Goal: Task Accomplishment & Management: Use online tool/utility

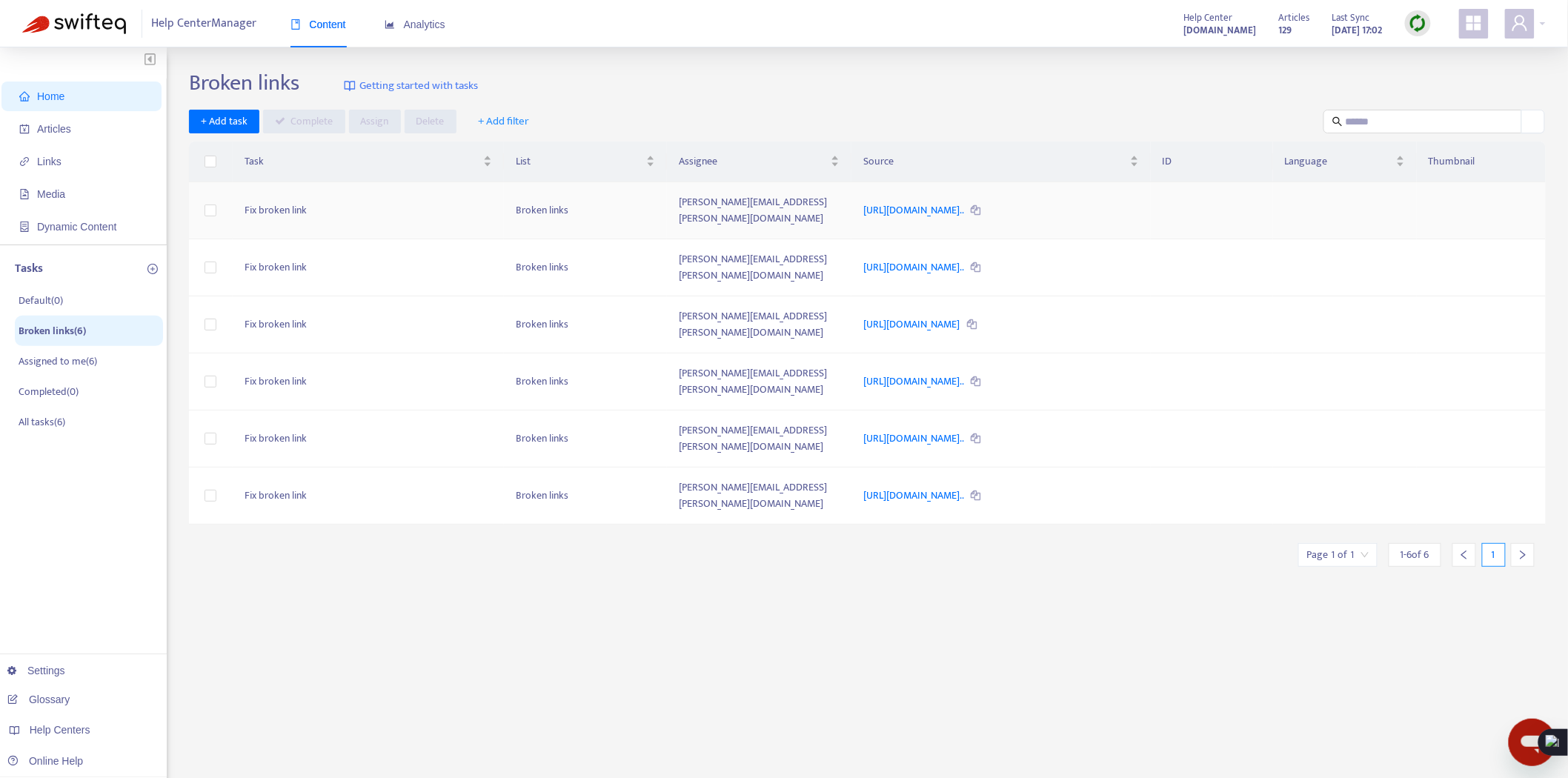
click at [341, 209] on td "Fix broken link" at bounding box center [369, 210] width 272 height 57
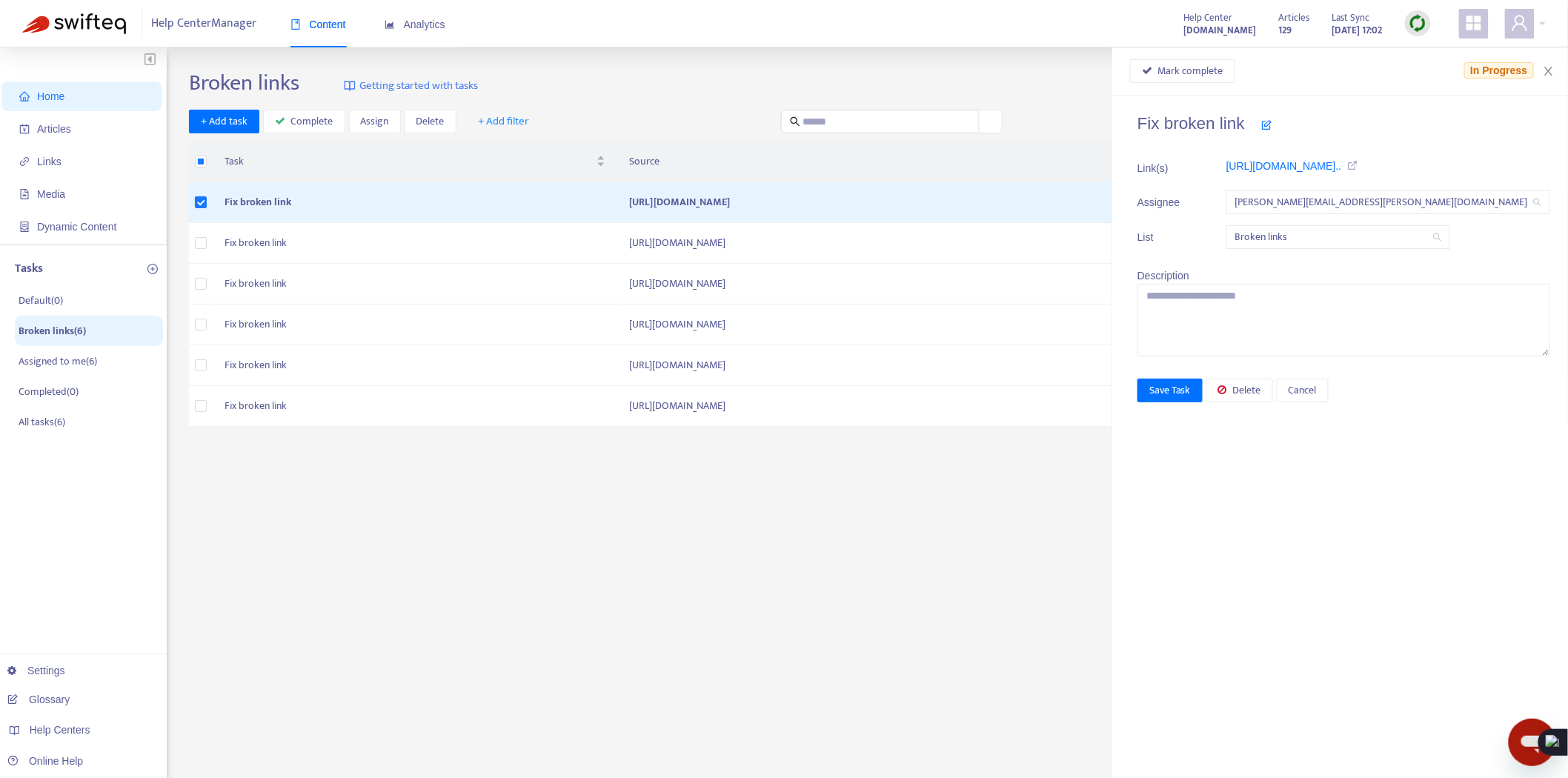
click at [1272, 126] on icon at bounding box center [1267, 124] width 10 height 10
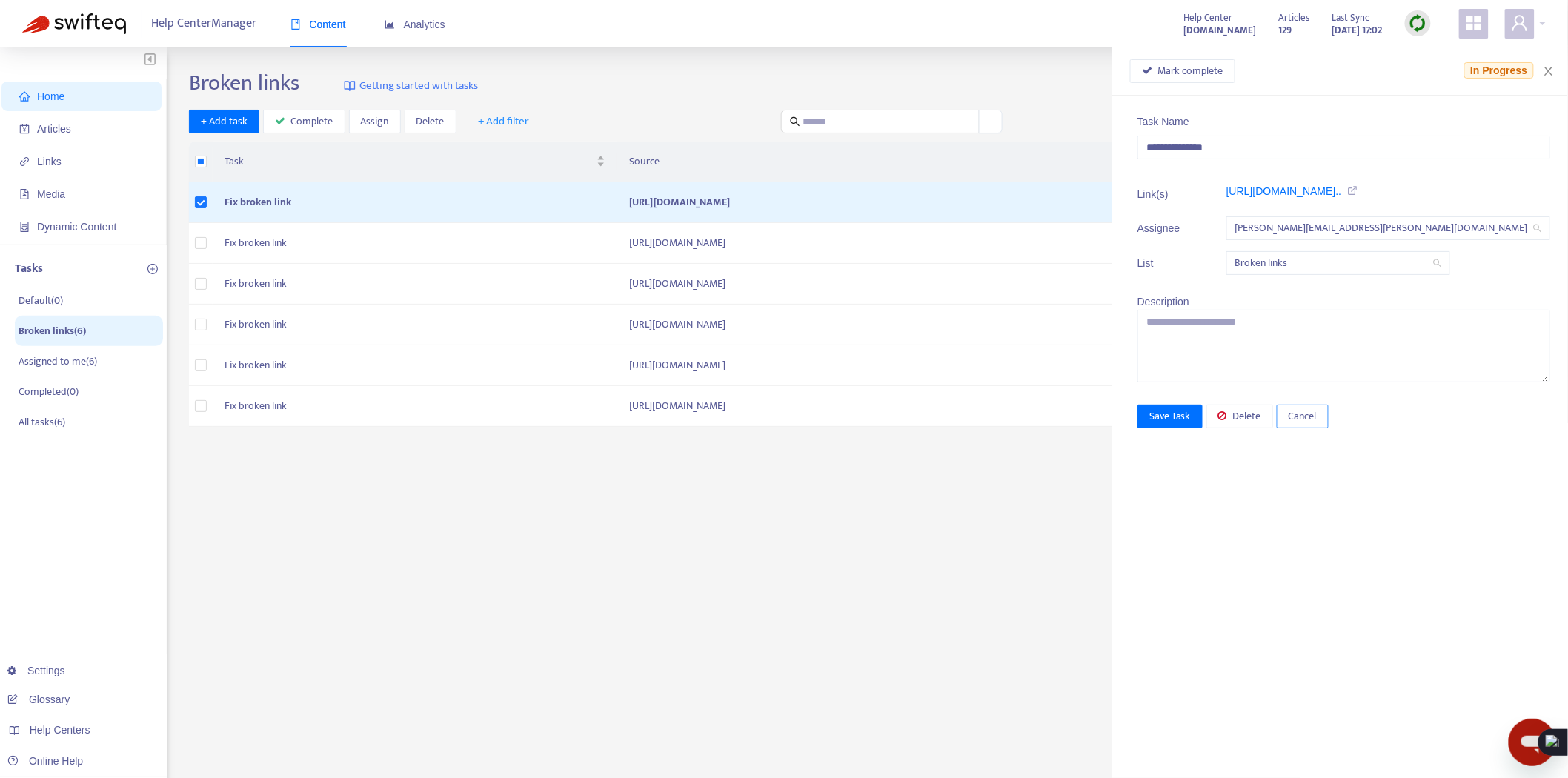
click at [1317, 420] on span "Cancel" at bounding box center [1302, 416] width 28 height 16
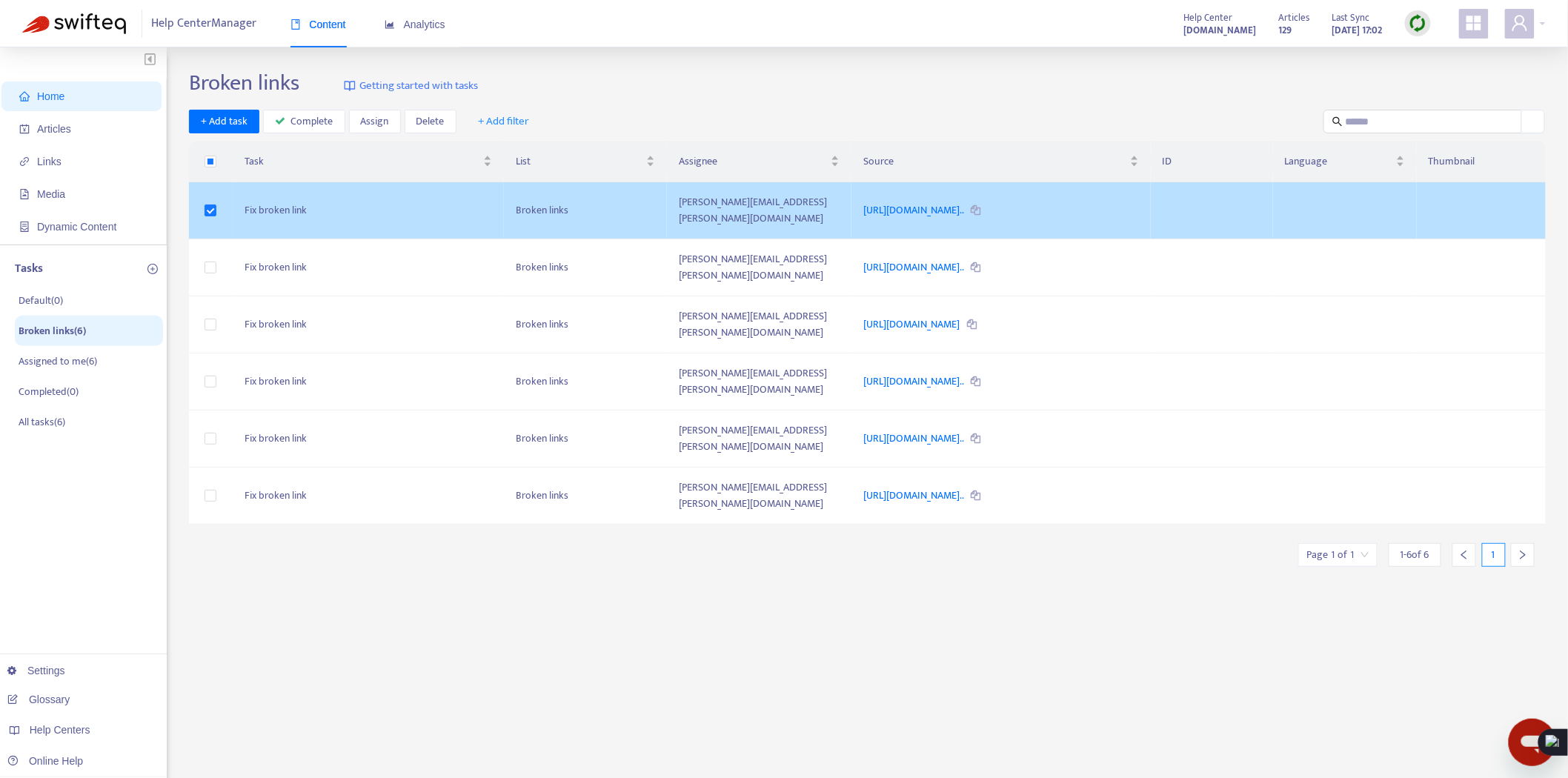
click at [717, 203] on td "[PERSON_NAME][EMAIL_ADDRESS][PERSON_NAME][DOMAIN_NAME]" at bounding box center [758, 210] width 184 height 57
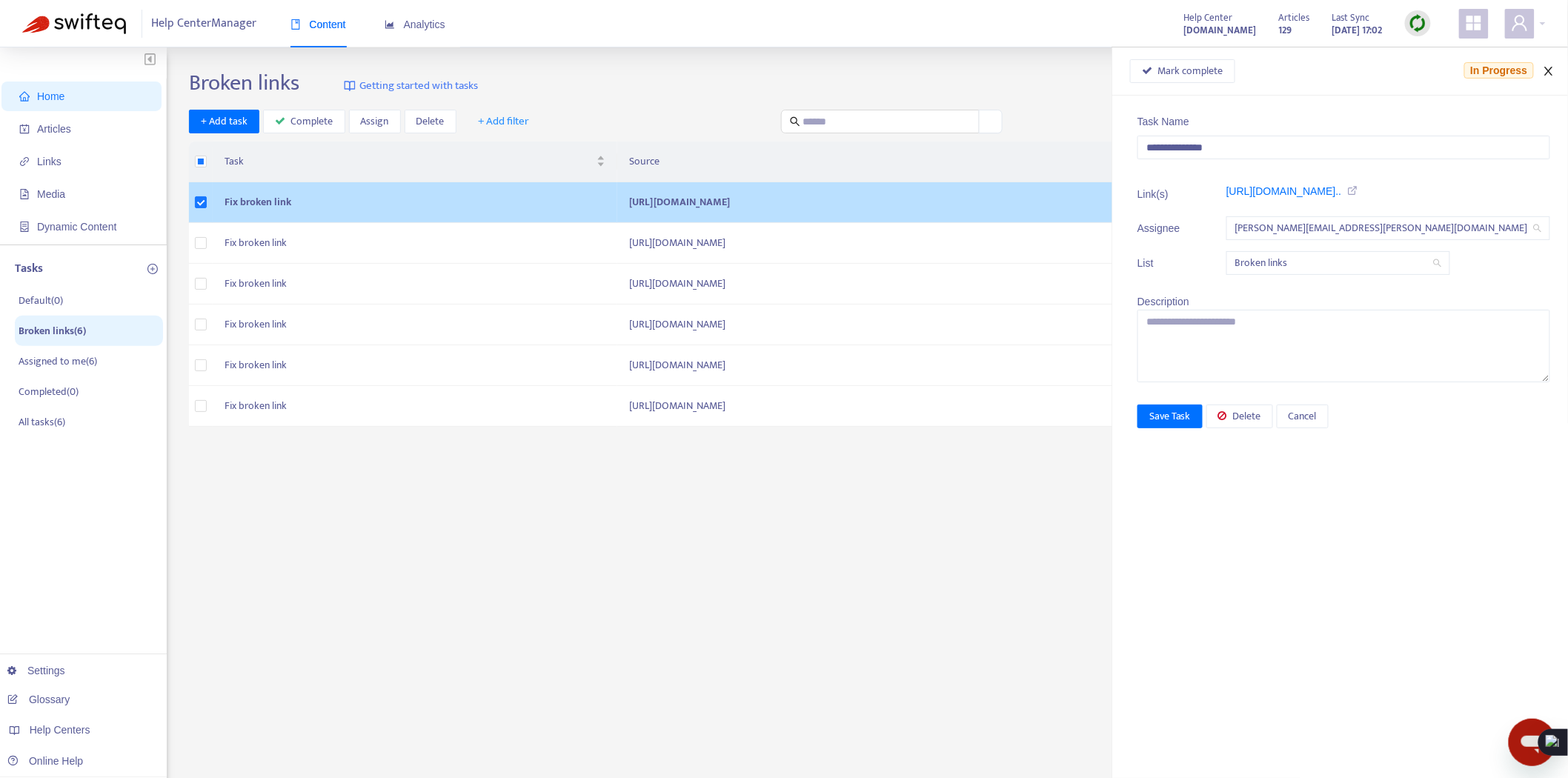
click at [1550, 65] on icon "close" at bounding box center [1548, 71] width 12 height 12
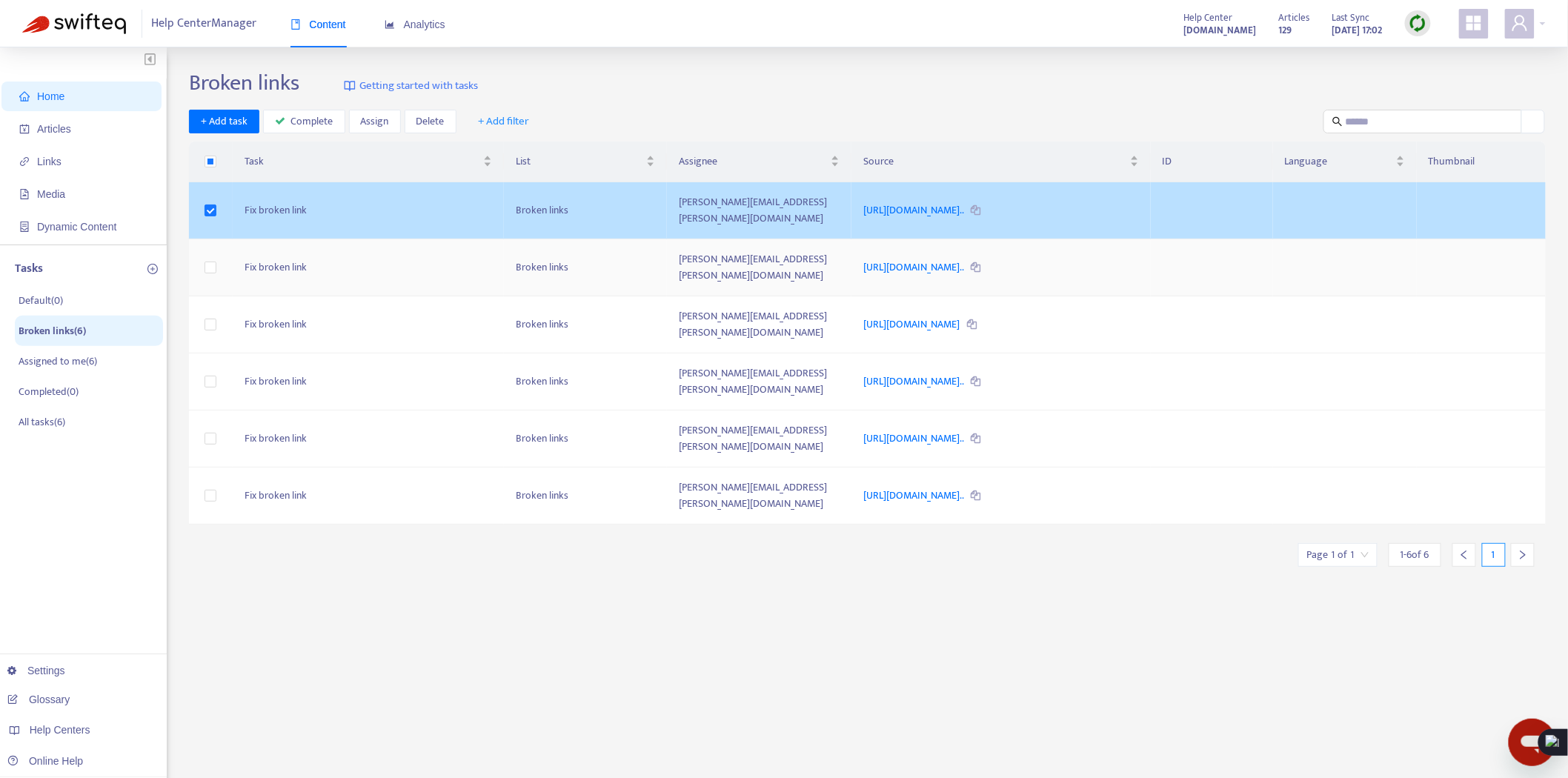
click at [666, 247] on td "[PERSON_NAME][EMAIL_ADDRESS][PERSON_NAME][DOMAIN_NAME]" at bounding box center [758, 267] width 184 height 57
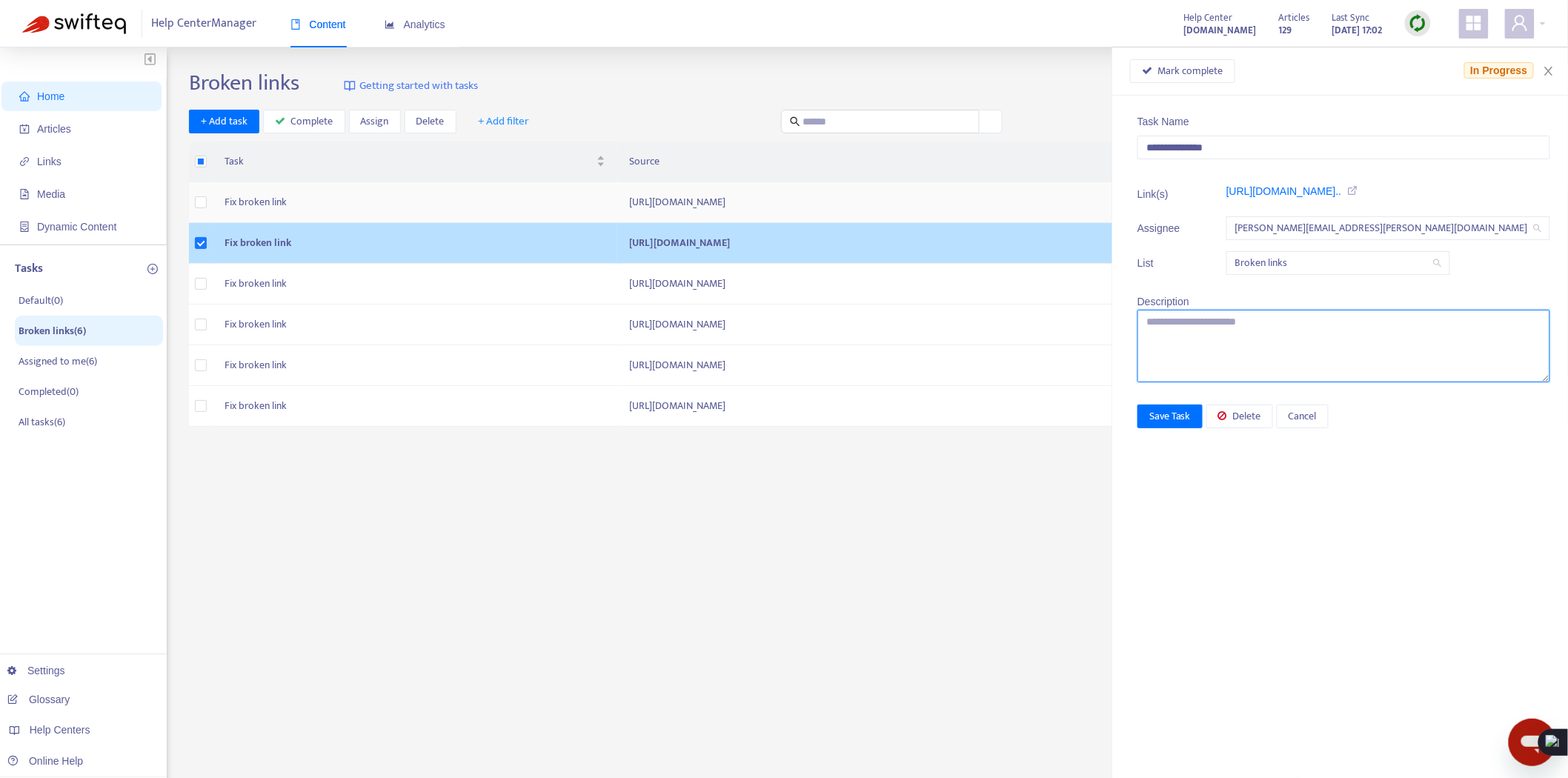
click at [1291, 339] on textarea at bounding box center [1343, 346] width 413 height 72
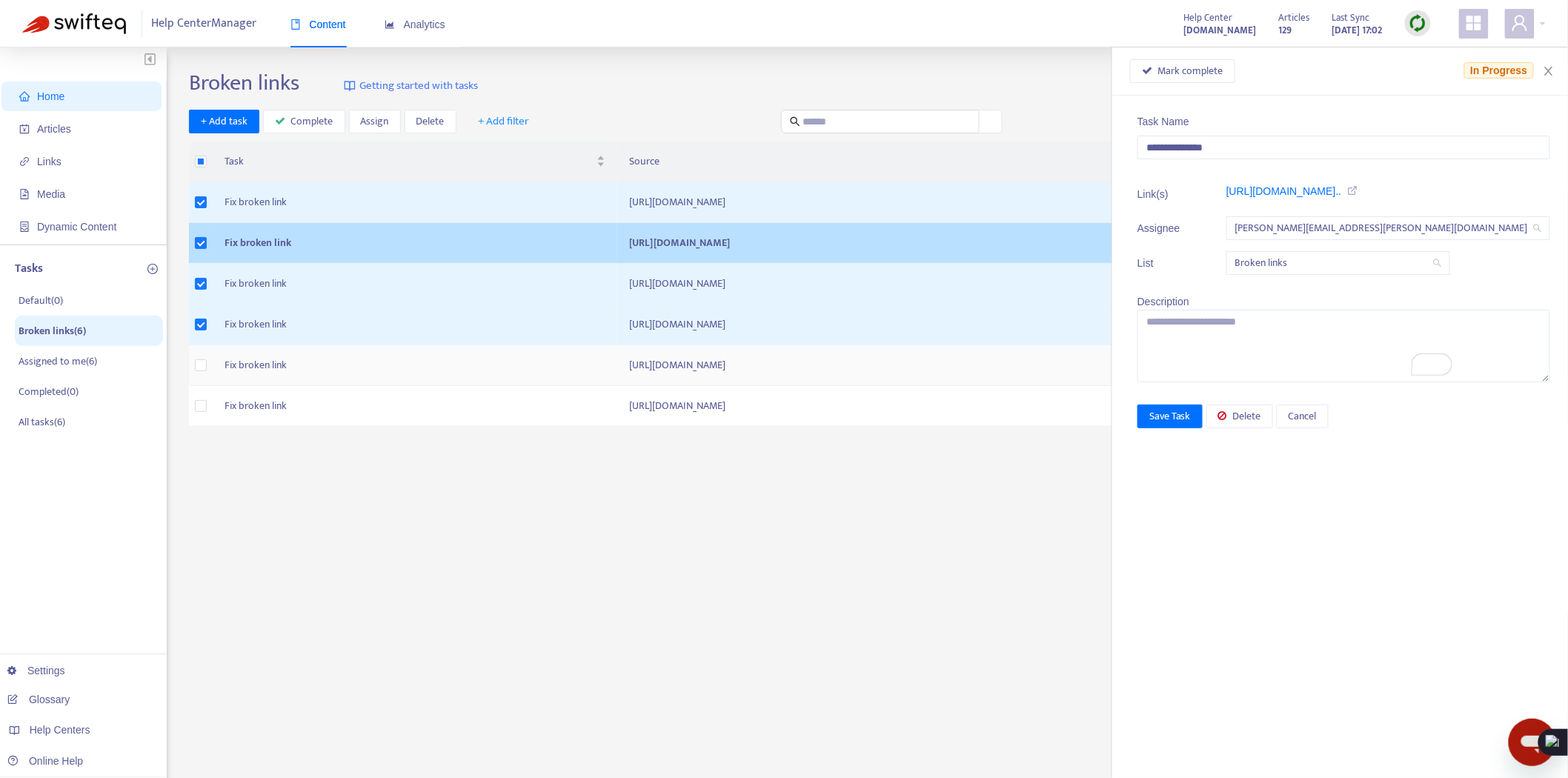
click at [208, 371] on td at bounding box center [200, 366] width 23 height 41
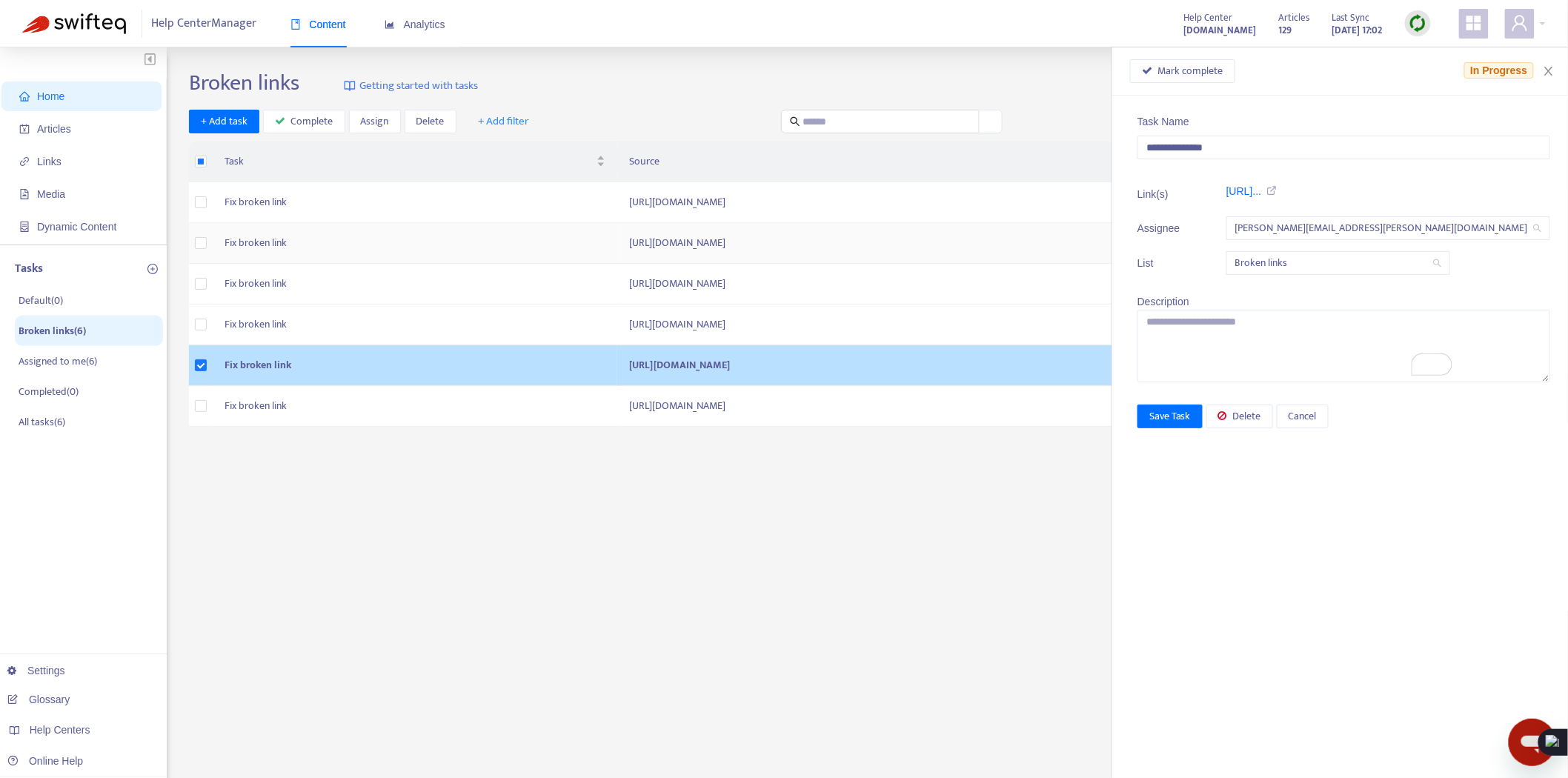
click at [617, 364] on td "[URL][DOMAIN_NAME]" at bounding box center [896, 366] width 558 height 41
click at [287, 365] on td "Fix broken link" at bounding box center [415, 366] width 405 height 41
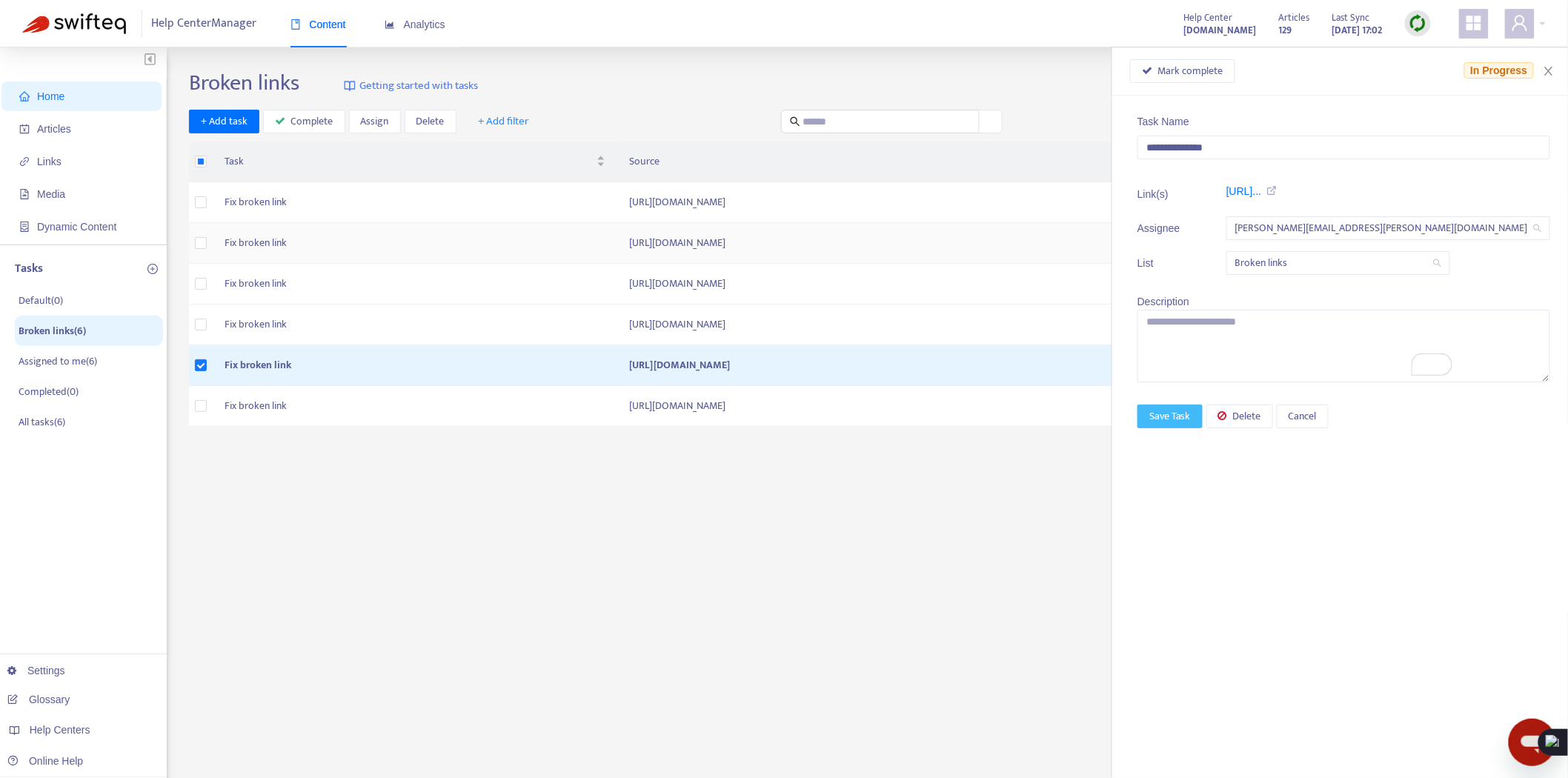
click at [1190, 419] on span "Save Task" at bounding box center [1170, 416] width 42 height 16
click at [79, 361] on p "Assigned to me ( 6 )" at bounding box center [58, 361] width 79 height 15
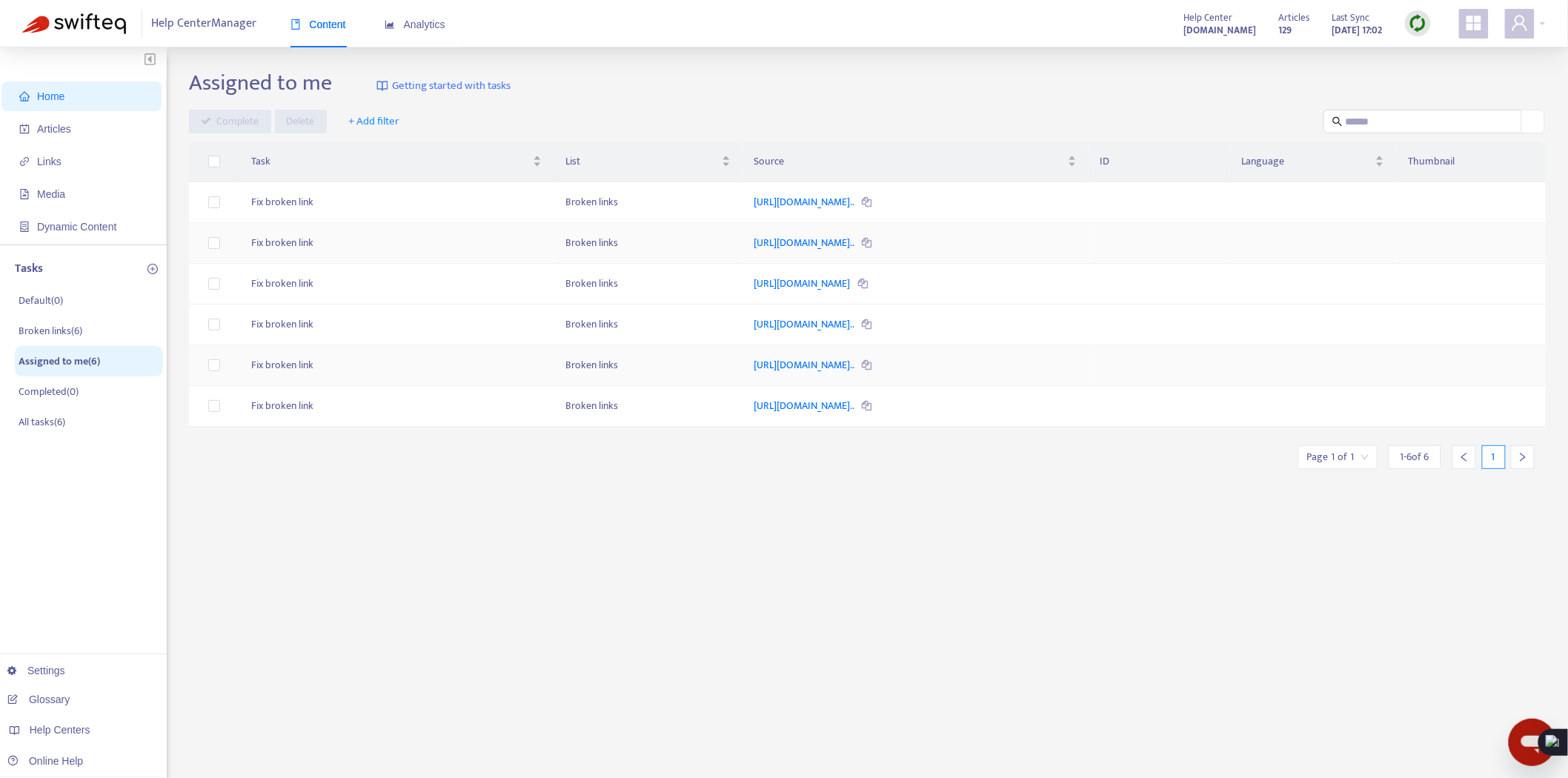
click at [250, 366] on td "Fix broken link" at bounding box center [396, 366] width 314 height 41
type input "**********"
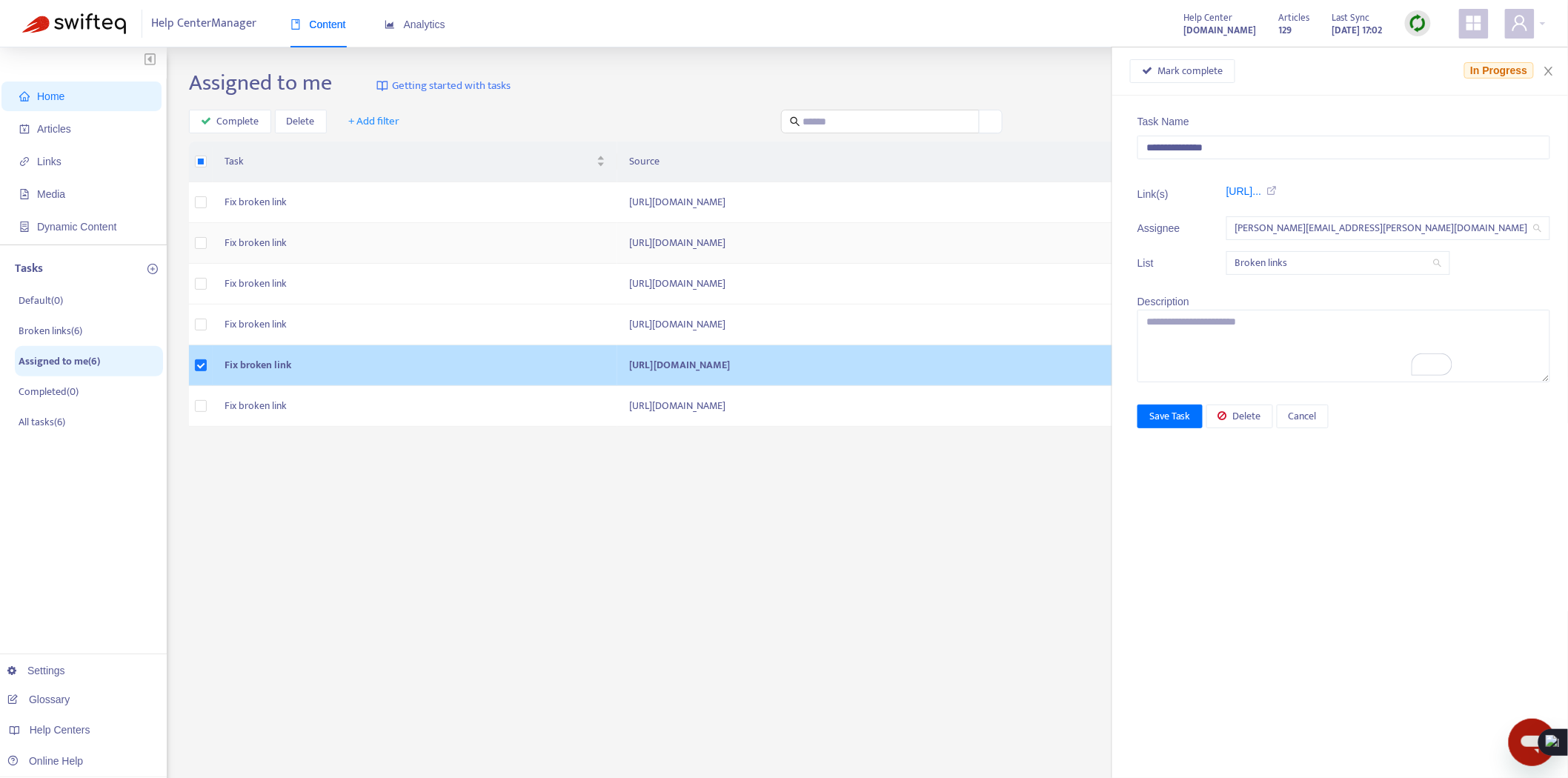
click at [968, 350] on td "[URL][DOMAIN_NAME]" at bounding box center [896, 366] width 558 height 41
click at [815, 368] on td "[URL][DOMAIN_NAME]" at bounding box center [896, 366] width 558 height 41
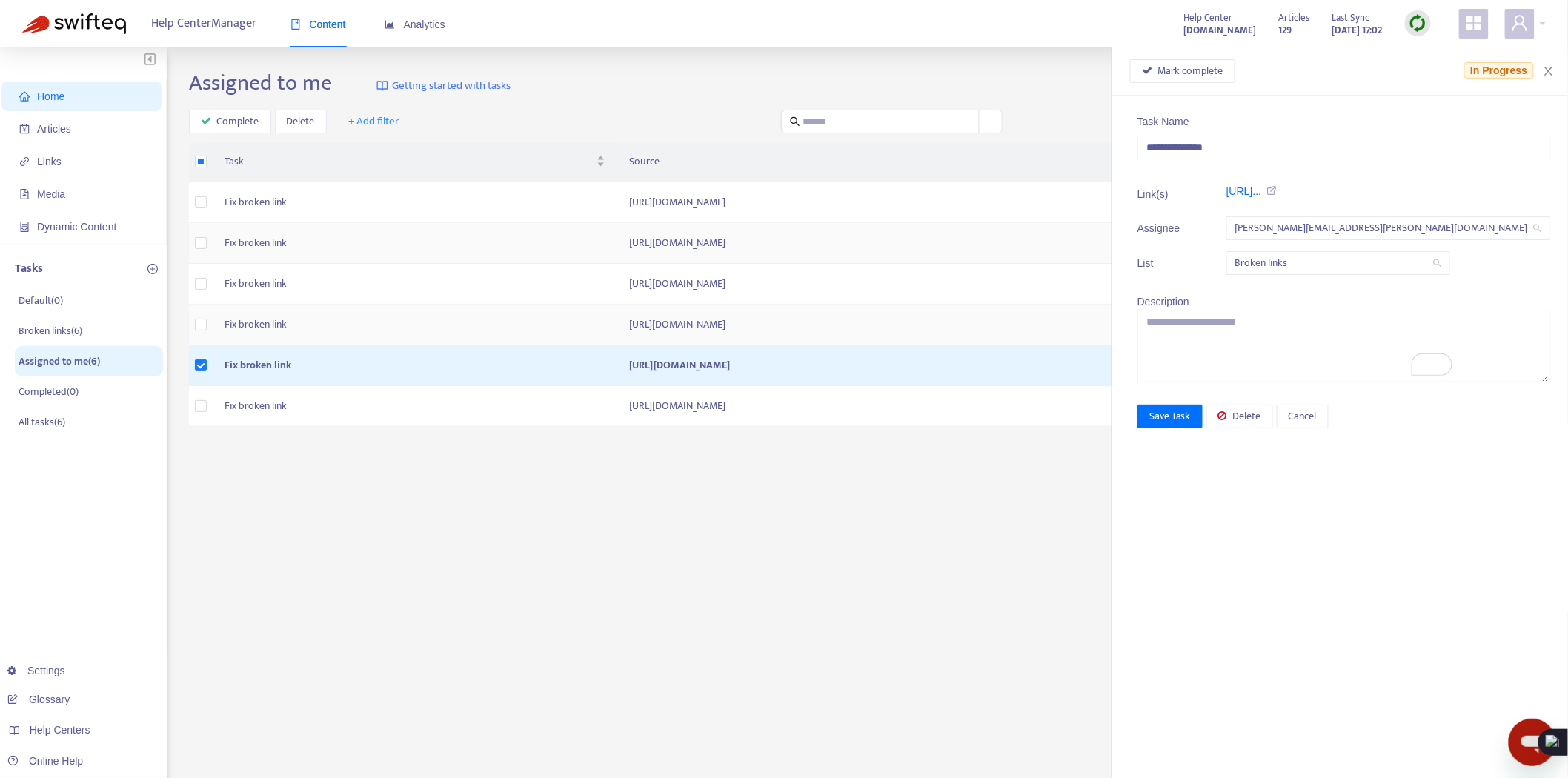
click at [860, 317] on td "[URL][DOMAIN_NAME]" at bounding box center [896, 325] width 558 height 41
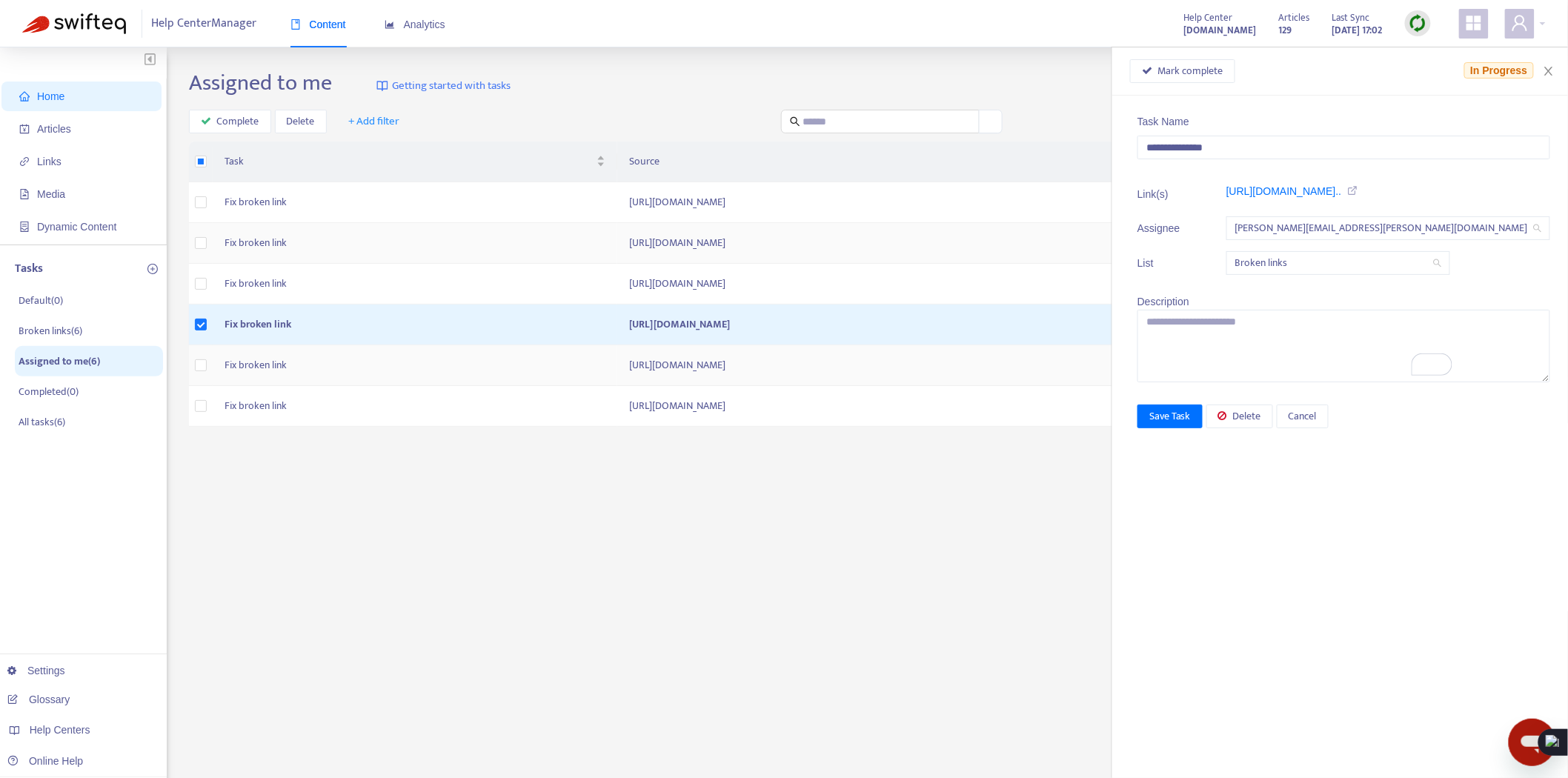
click at [824, 364] on td "[URL][DOMAIN_NAME]" at bounding box center [896, 366] width 558 height 41
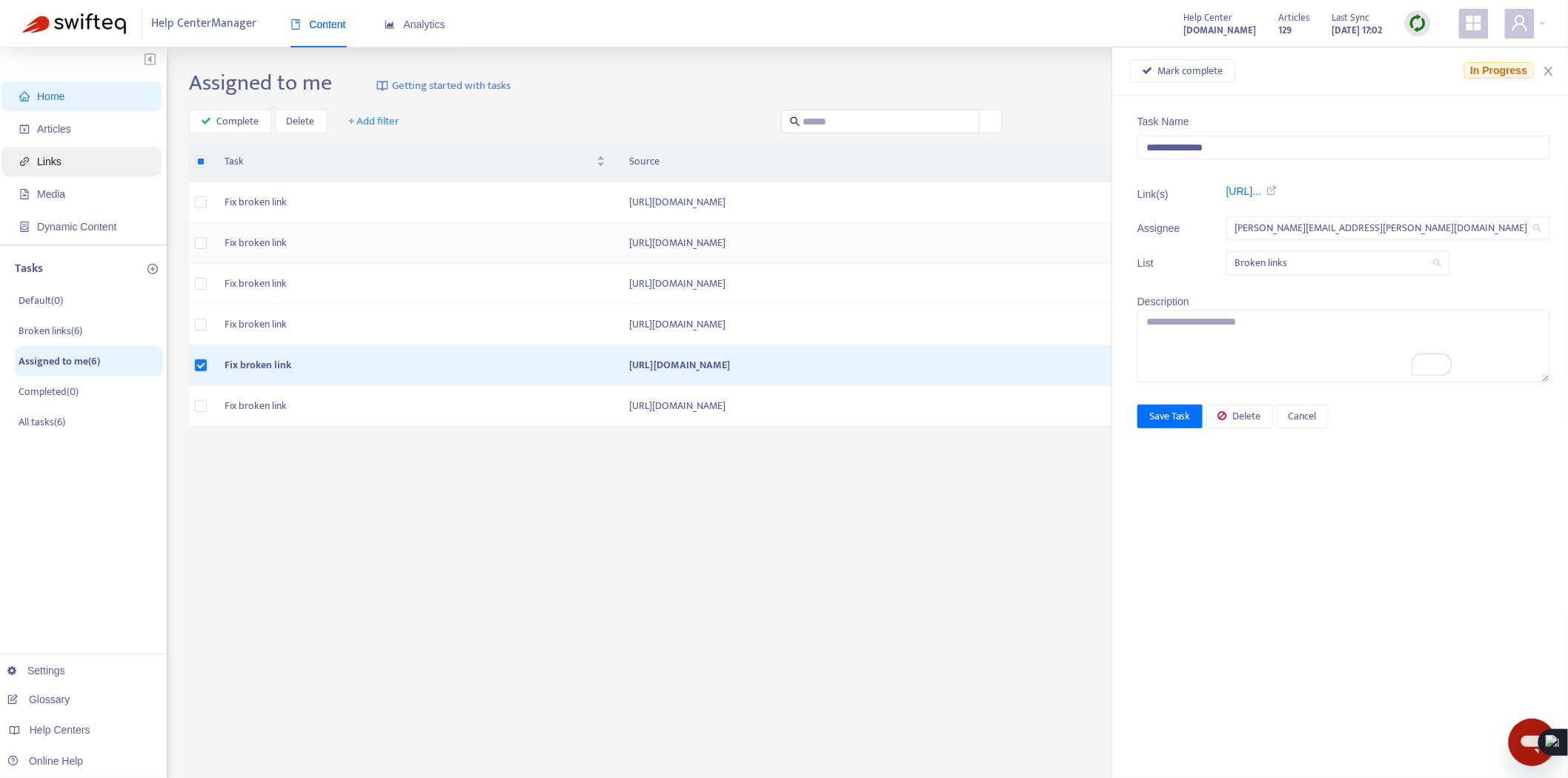
click at [61, 159] on span "Links" at bounding box center [85, 161] width 130 height 30
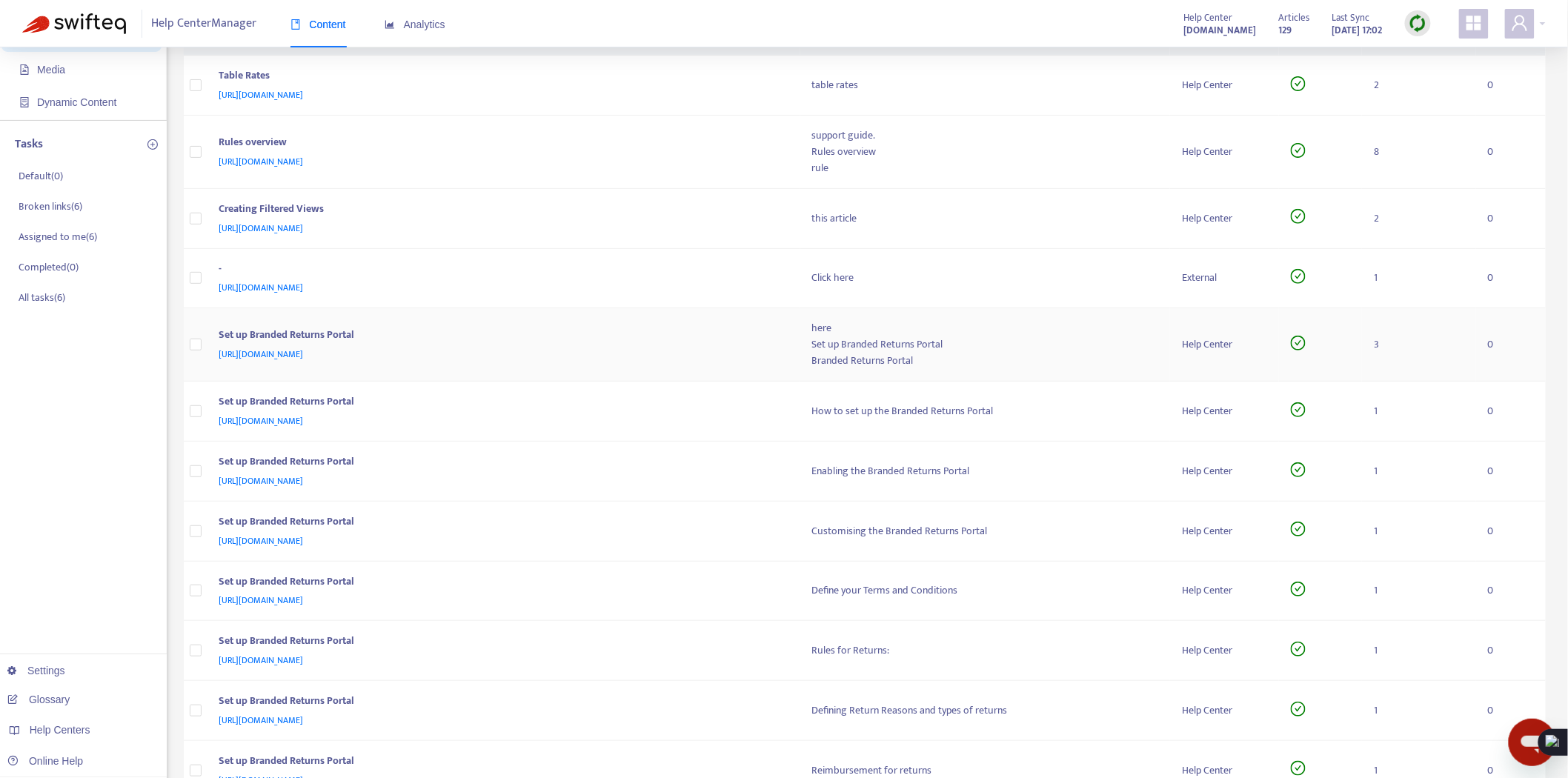
scroll to position [137, 0]
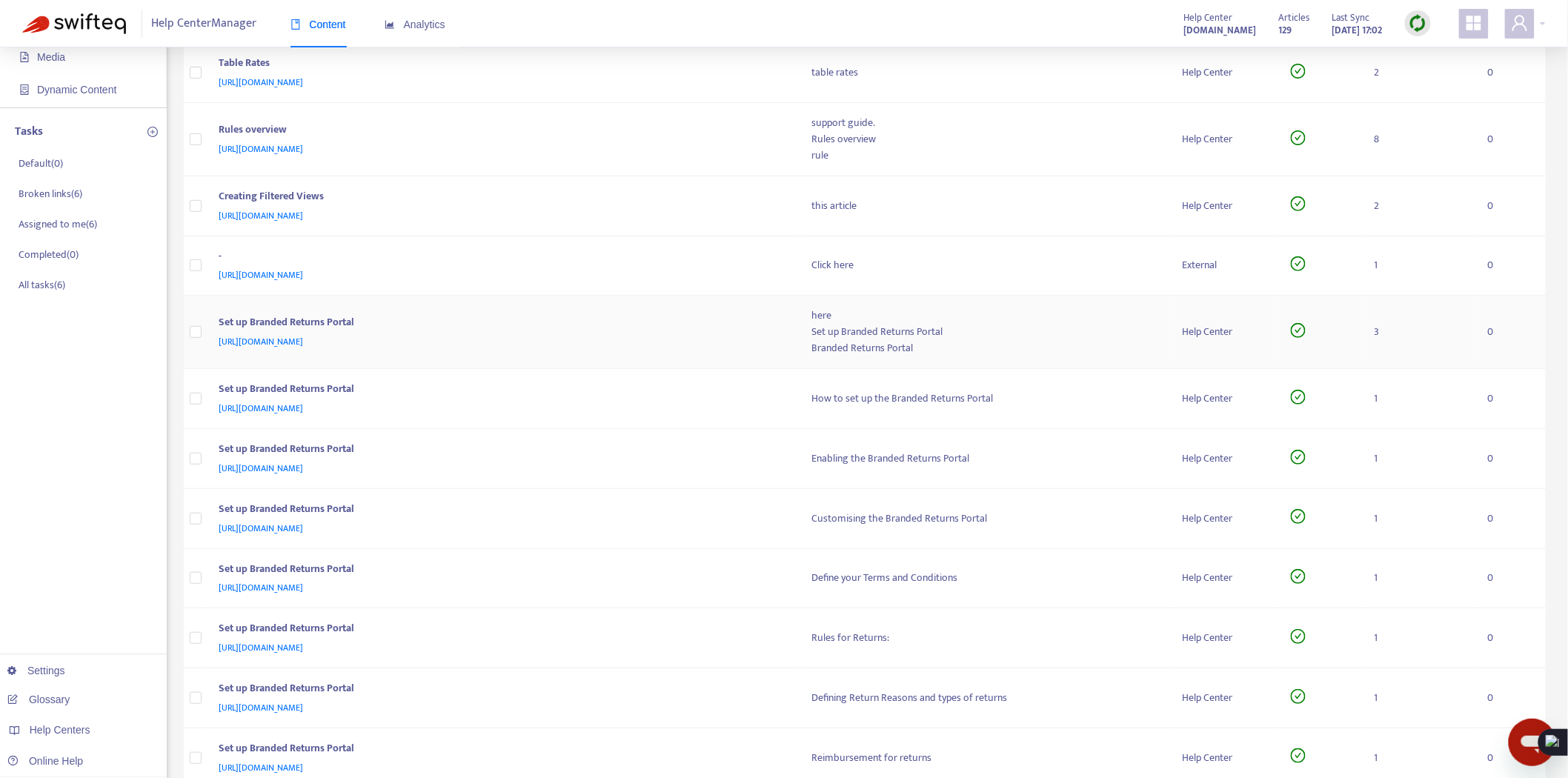
click at [642, 323] on div "Set up Branded Returns Portal" at bounding box center [501, 324] width 563 height 19
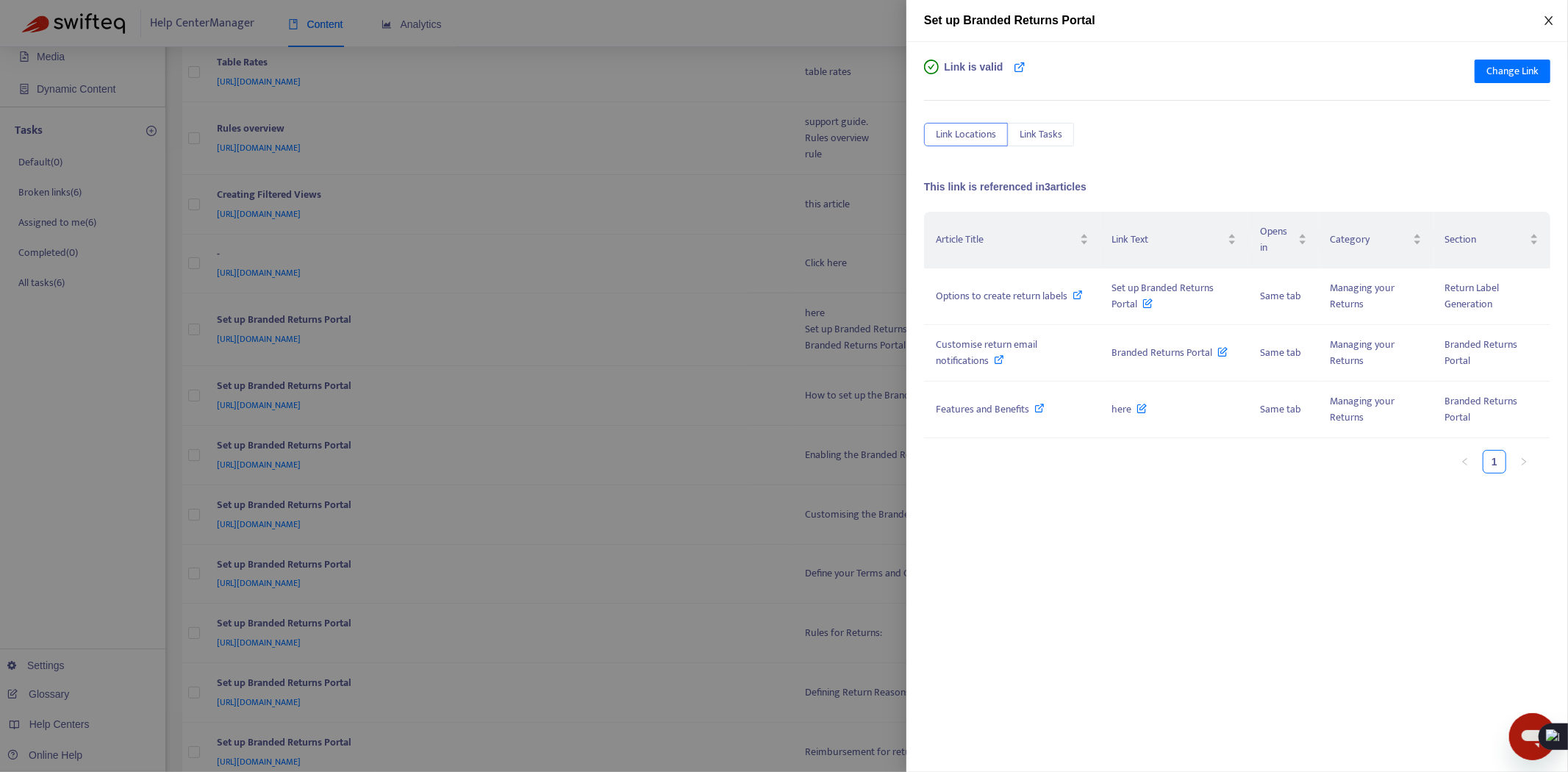
click at [1553, 19] on icon "close" at bounding box center [1549, 20] width 12 height 12
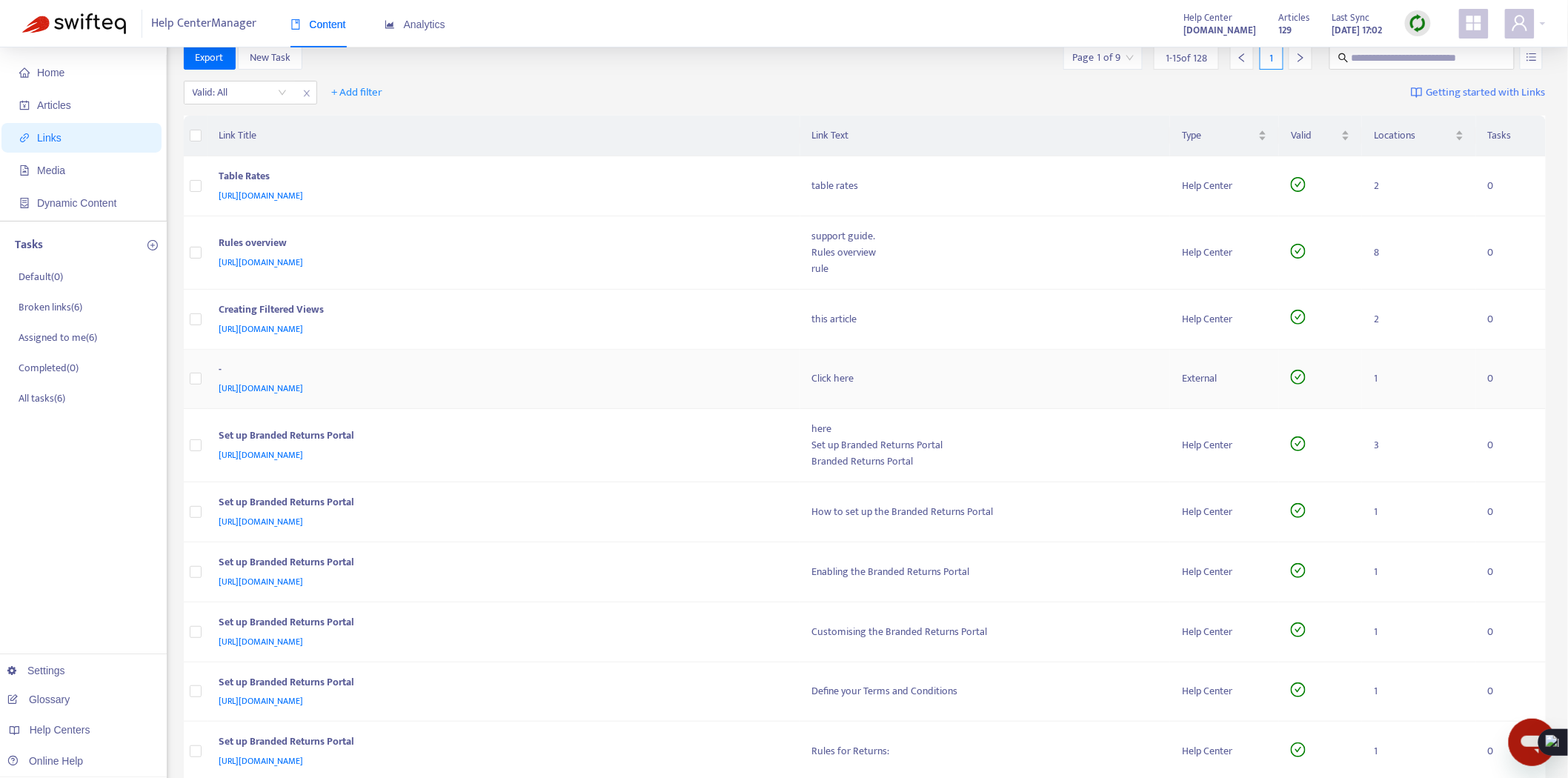
scroll to position [0, 0]
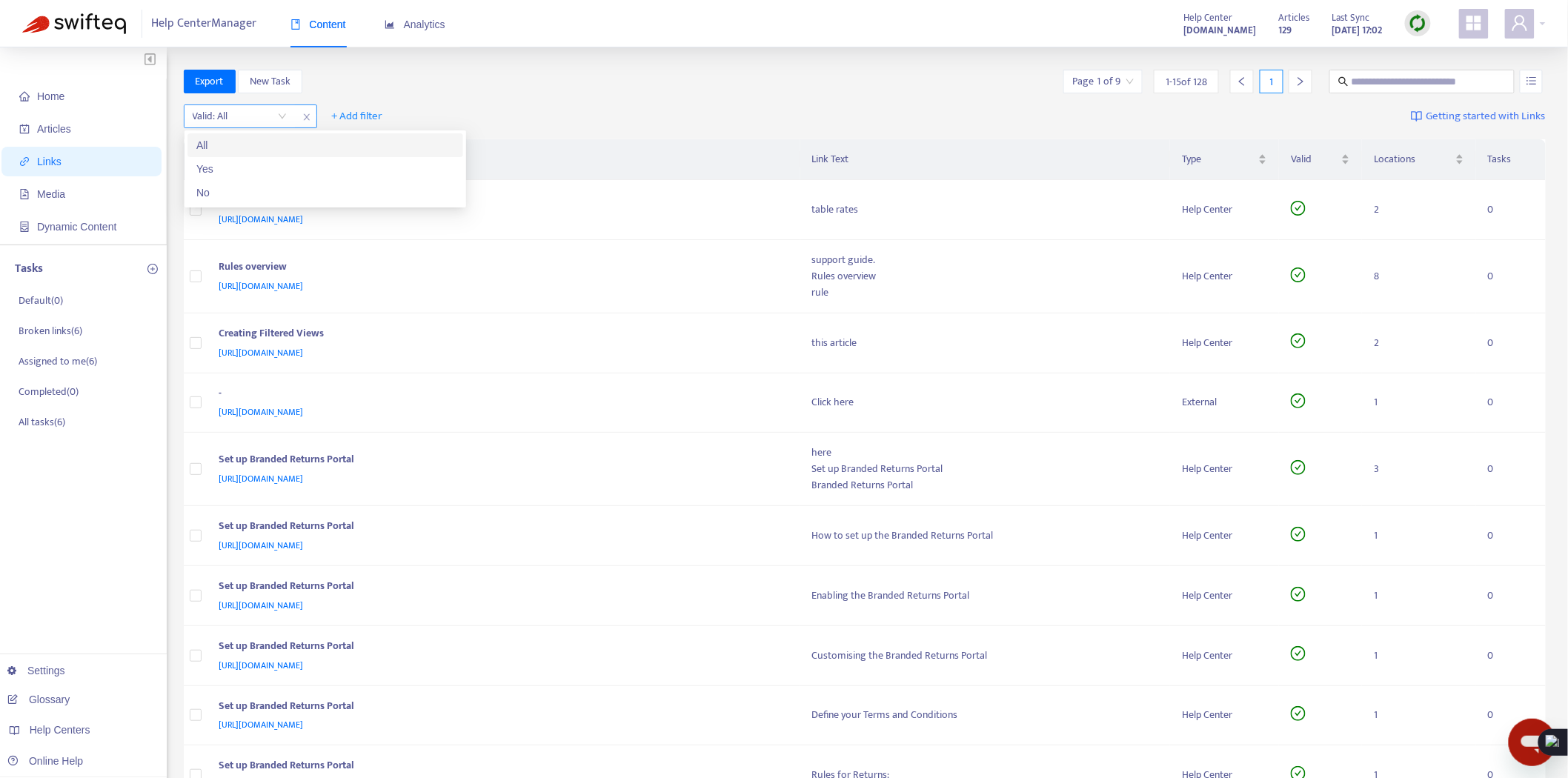
click at [267, 119] on input "search" at bounding box center [239, 117] width 94 height 23
click at [220, 191] on div "No" at bounding box center [325, 192] width 258 height 16
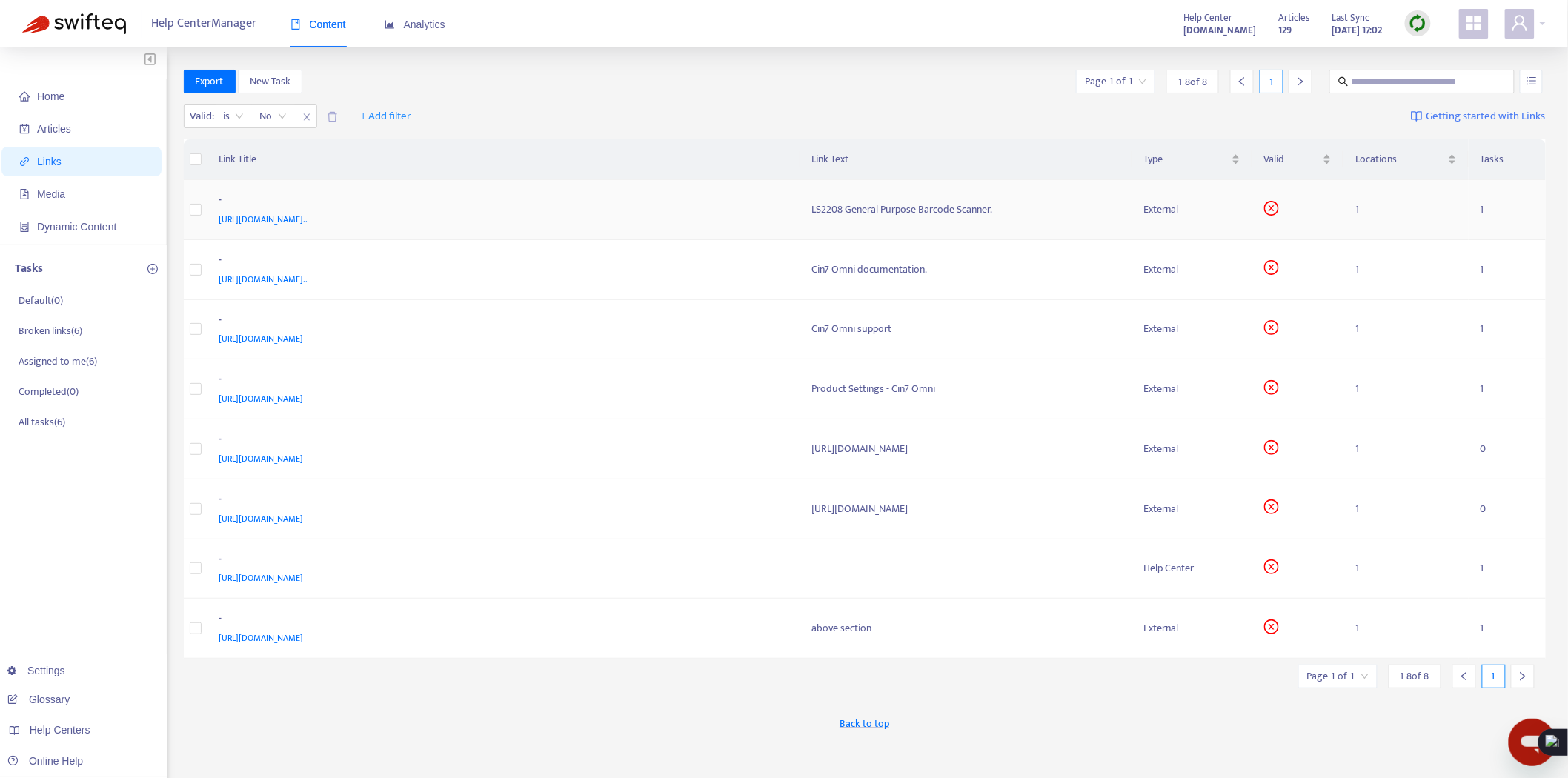
click at [774, 212] on div "[URL][DOMAIN_NAME].." at bounding box center [501, 219] width 563 height 16
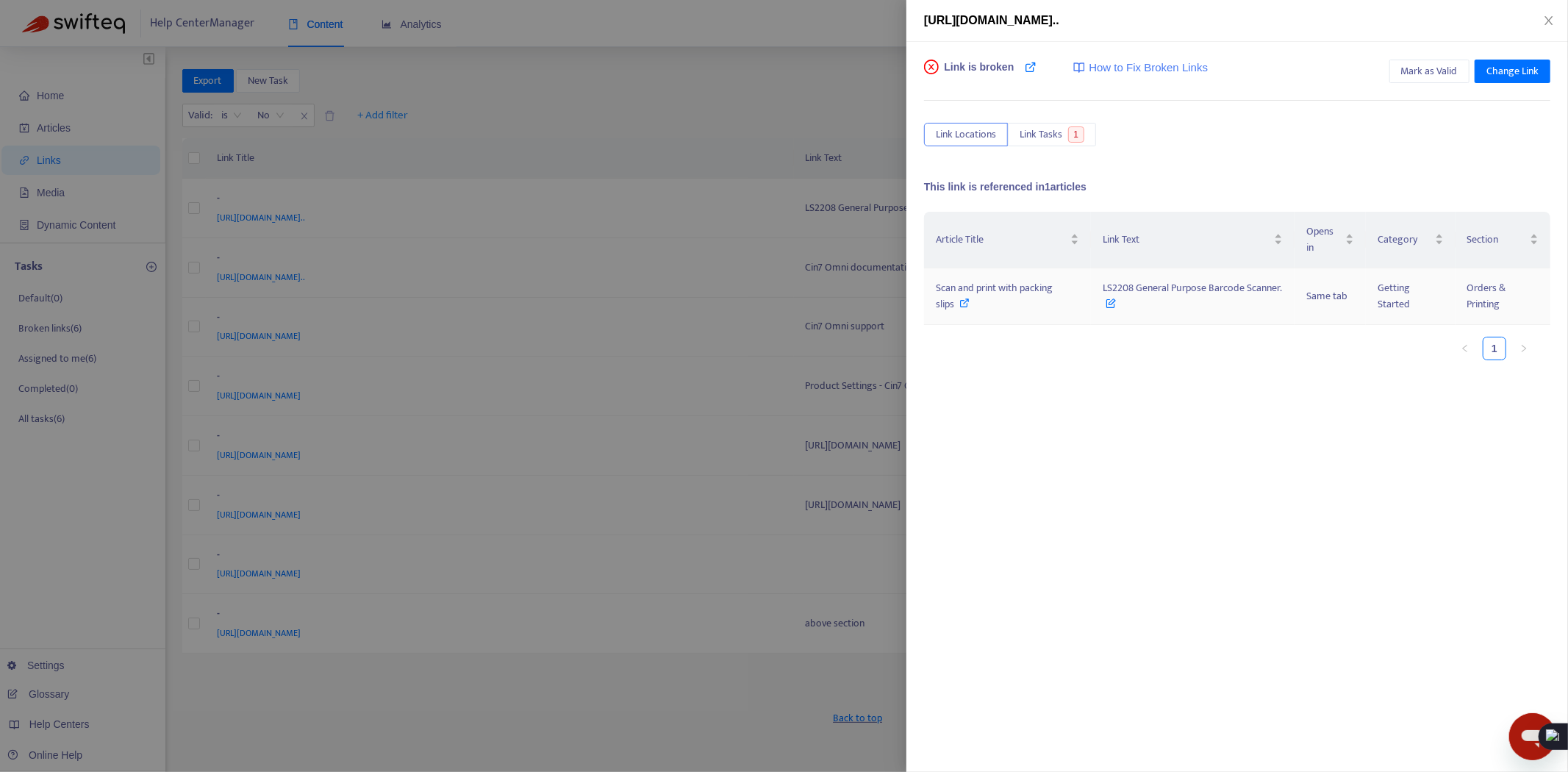
click at [960, 305] on icon at bounding box center [965, 303] width 10 height 10
click at [1531, 70] on span "Change Link" at bounding box center [1512, 71] width 52 height 16
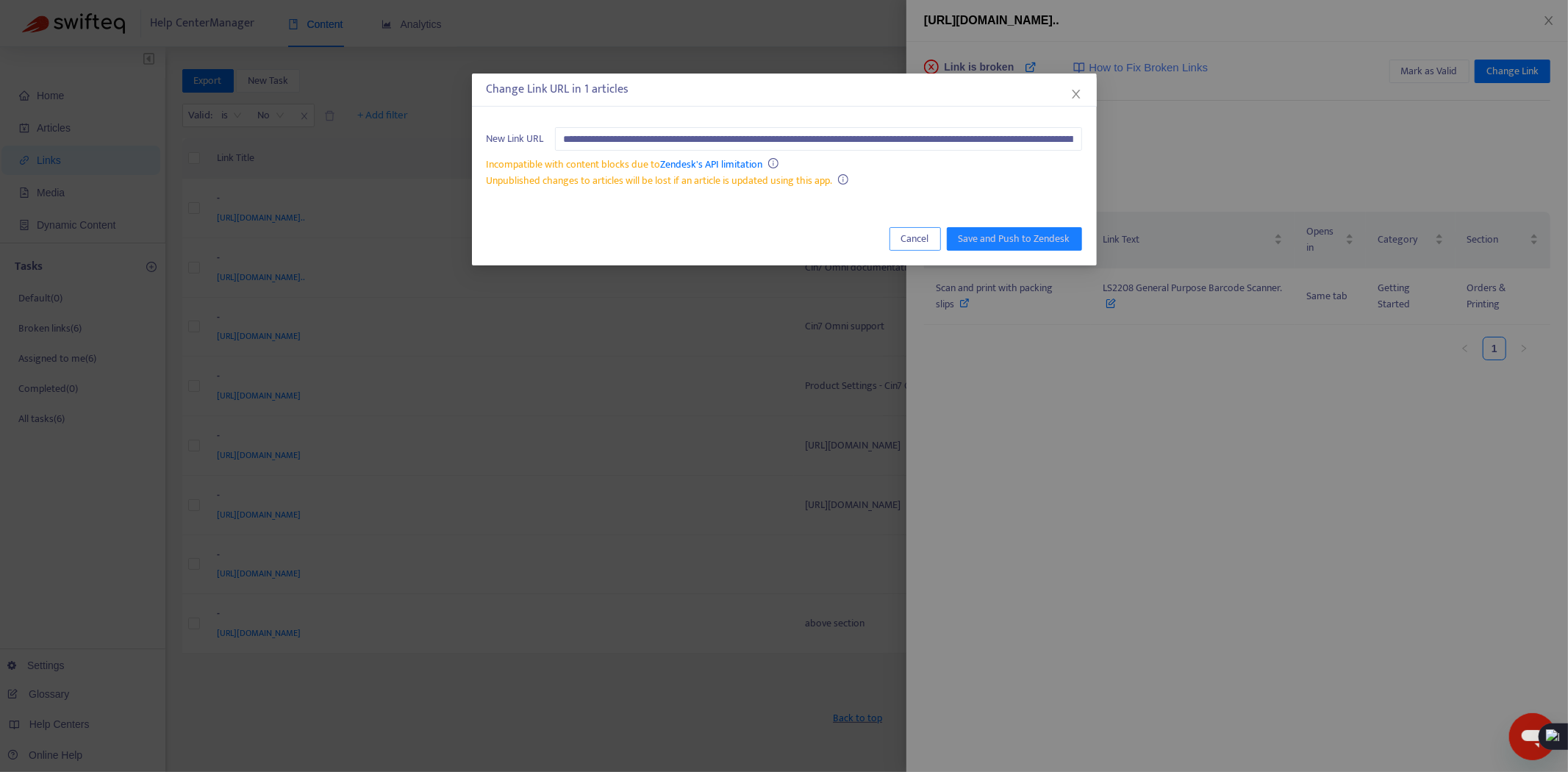
click at [914, 239] on span "Cancel" at bounding box center [915, 239] width 28 height 16
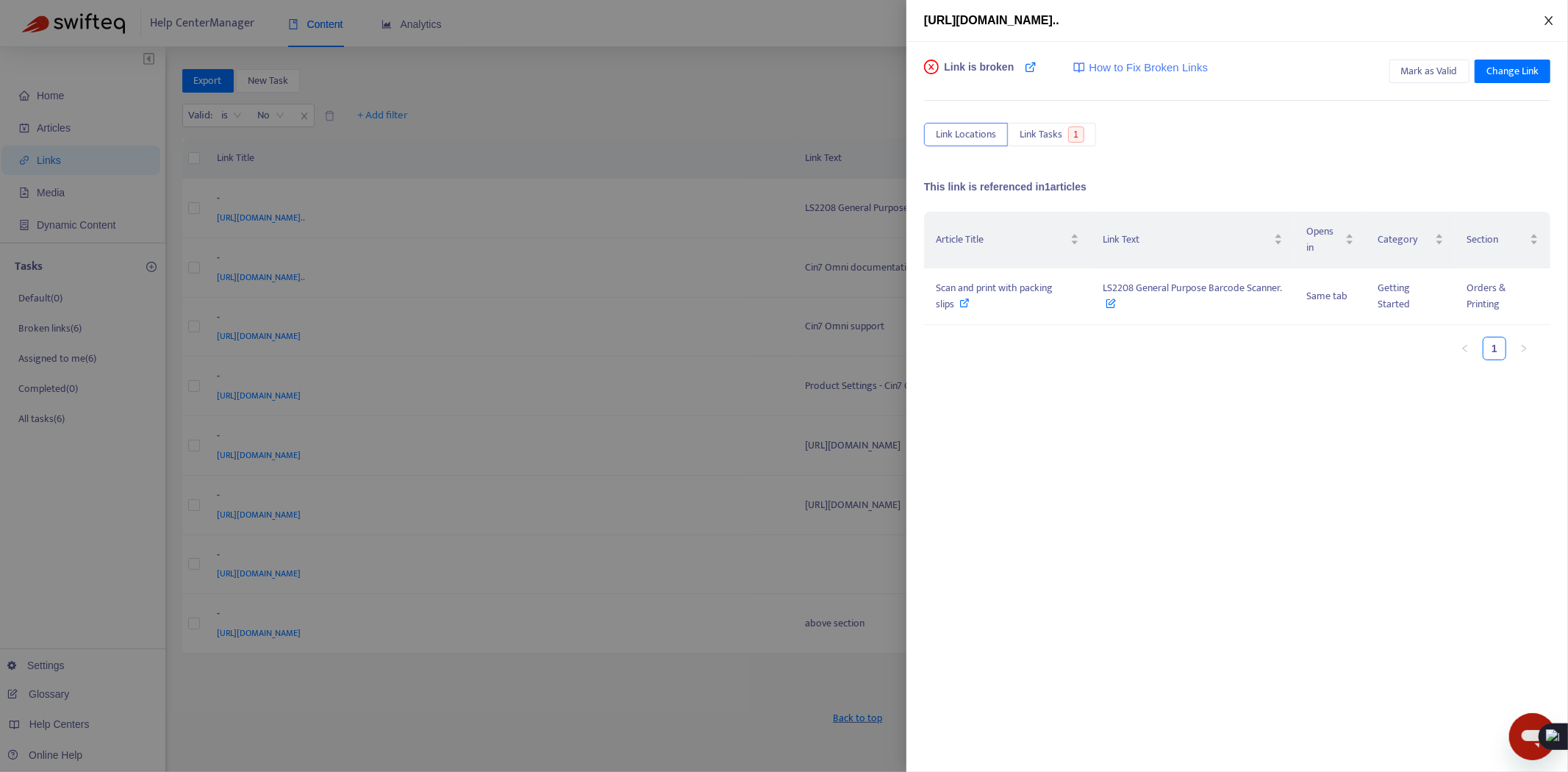
click at [1551, 21] on icon "close" at bounding box center [1549, 20] width 12 height 12
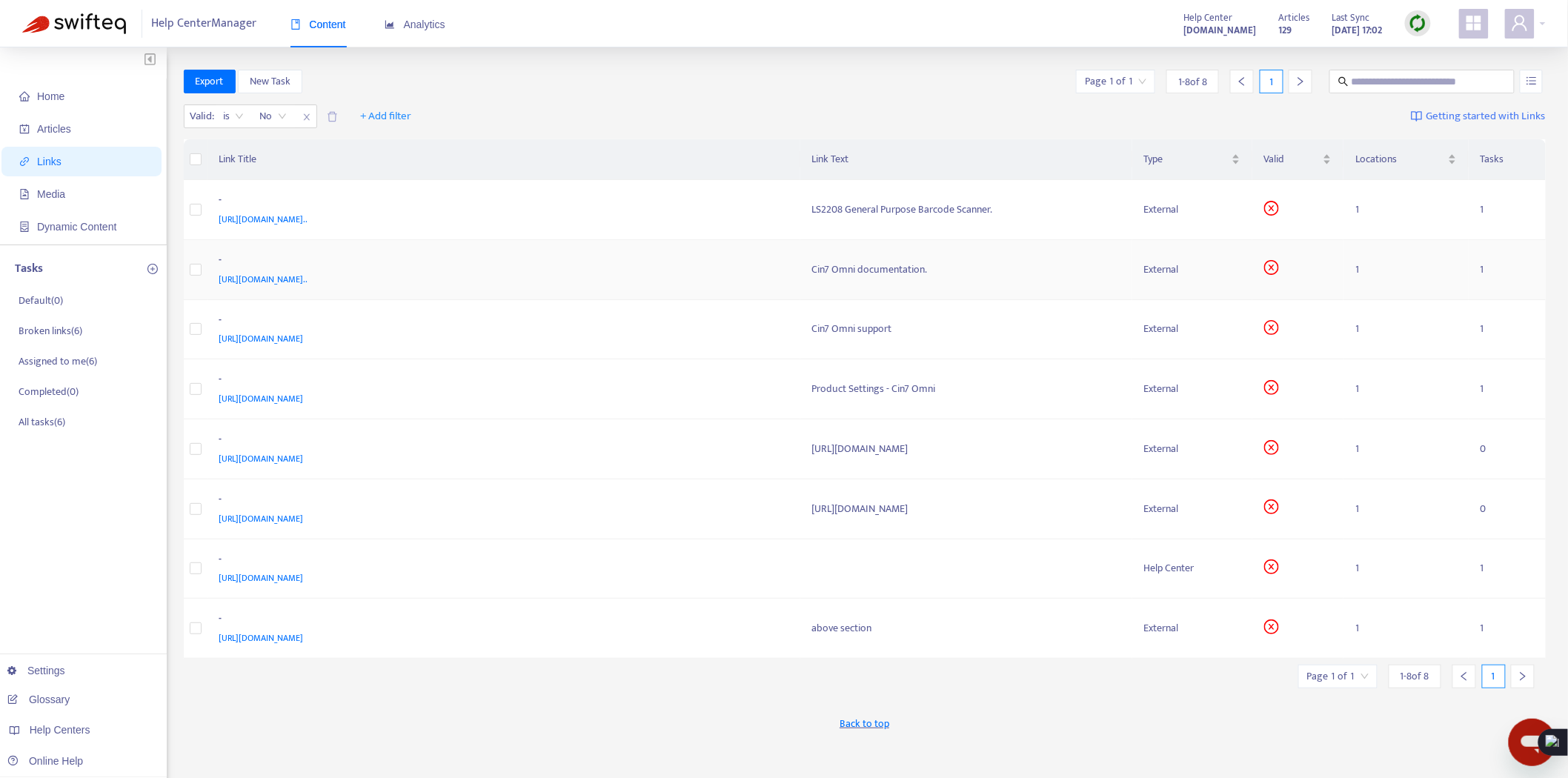
click at [938, 263] on div "Cin7 Omni documentation." at bounding box center [966, 270] width 308 height 16
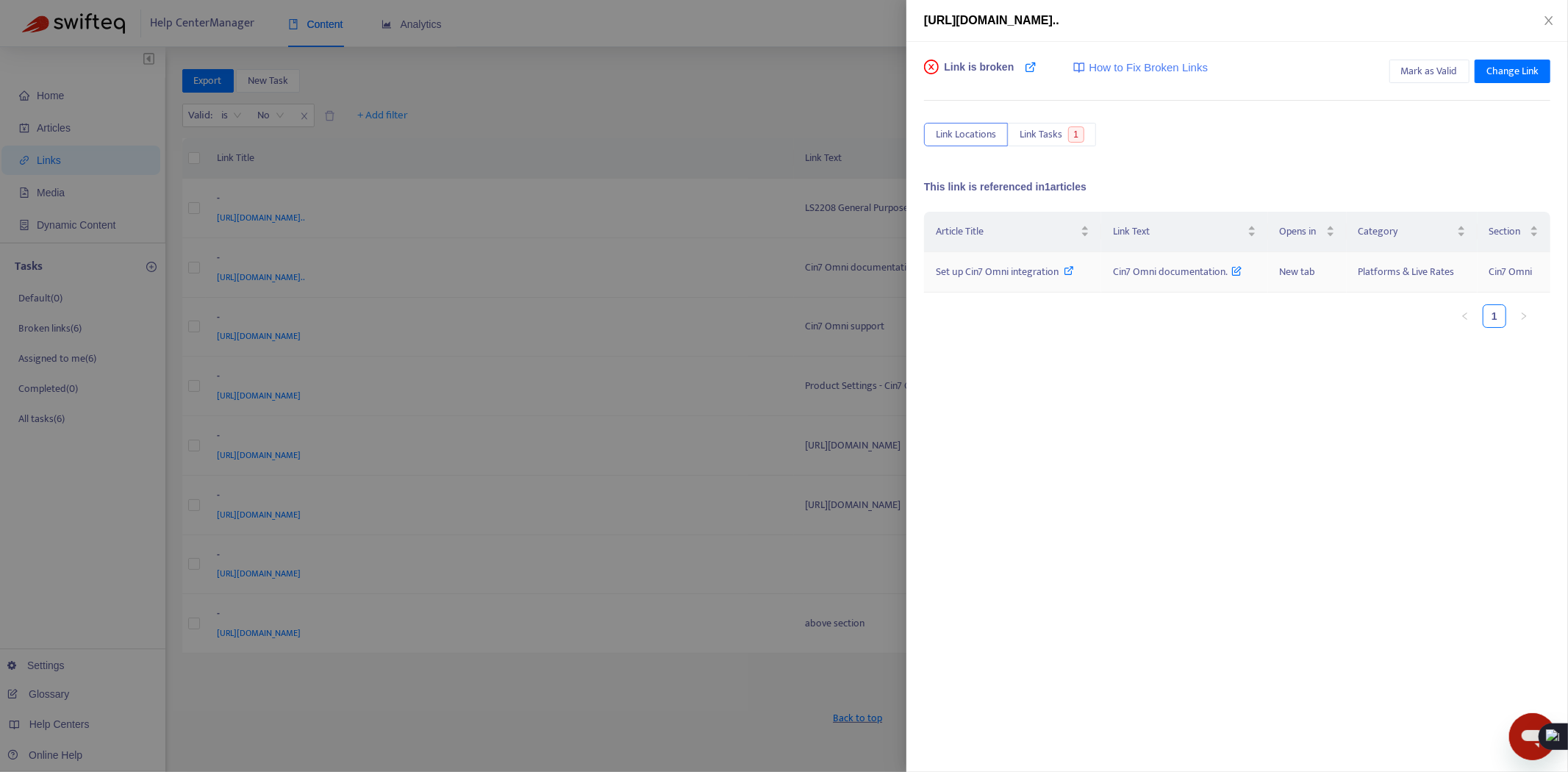
click at [1071, 271] on icon at bounding box center [1070, 270] width 10 height 10
click at [643, 375] on div at bounding box center [784, 386] width 1568 height 772
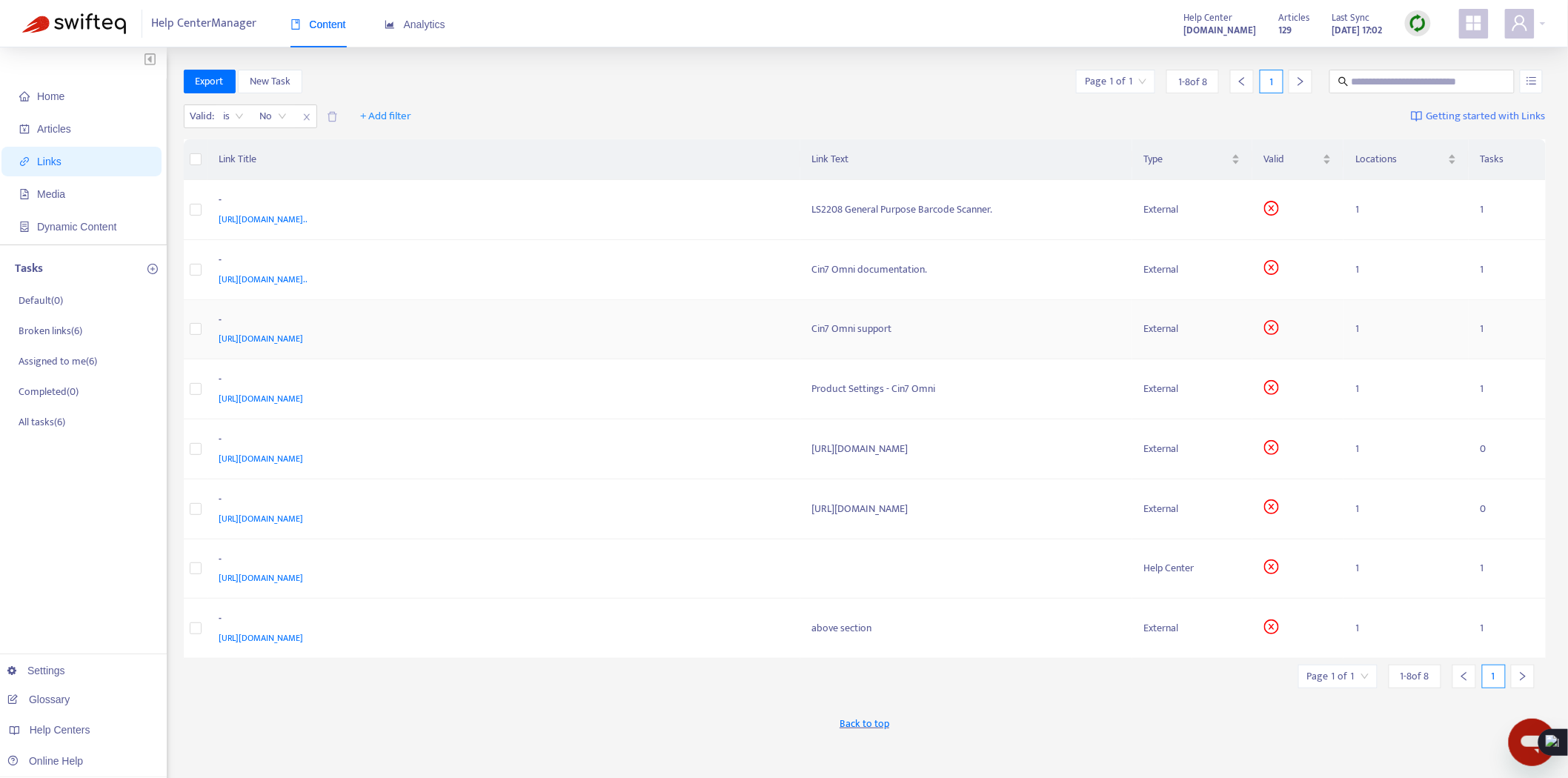
click at [746, 337] on div "[URL][DOMAIN_NAME]" at bounding box center [501, 339] width 563 height 16
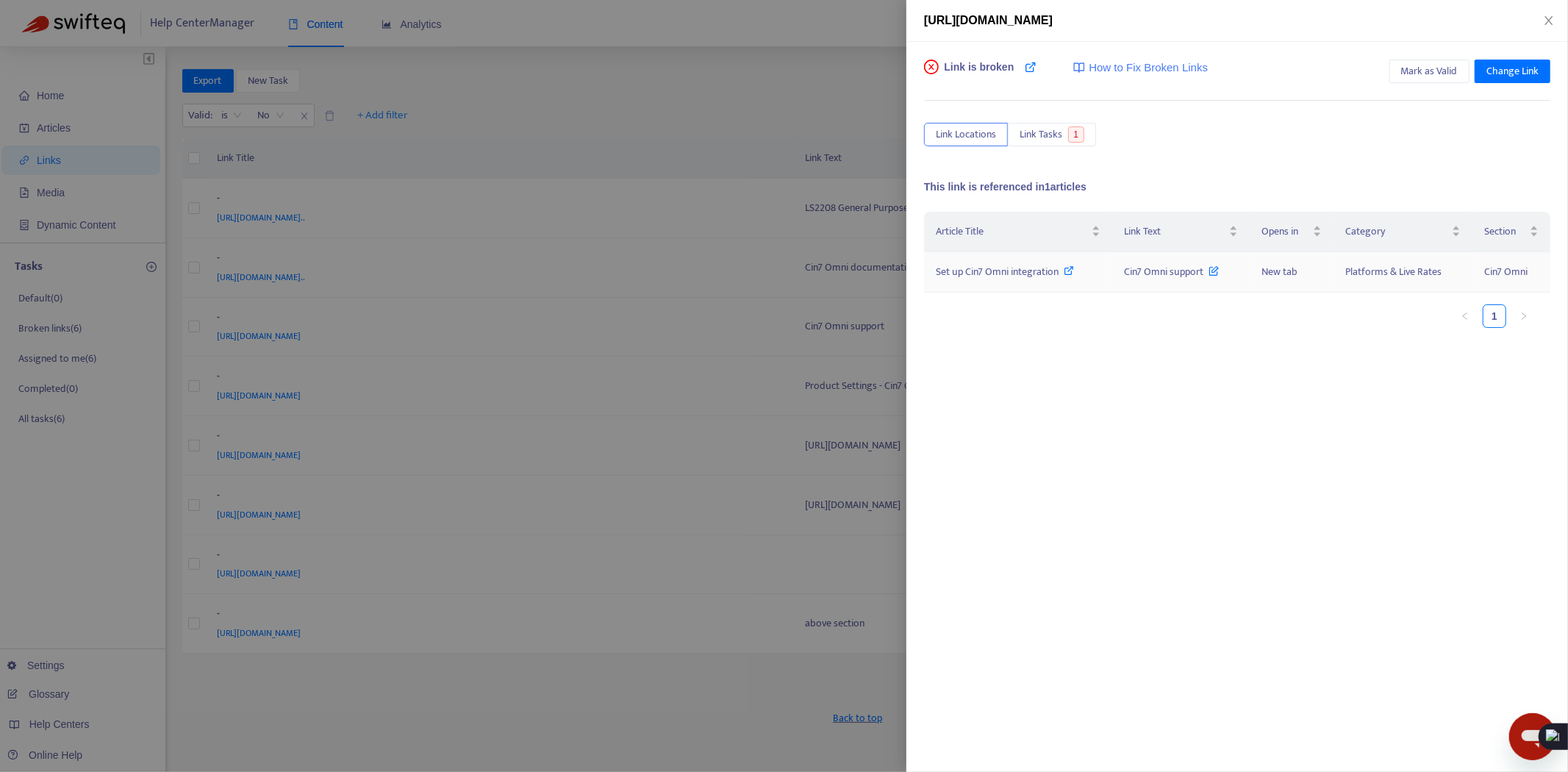
click at [1067, 269] on icon at bounding box center [1070, 270] width 10 height 10
click at [625, 430] on div at bounding box center [784, 386] width 1568 height 772
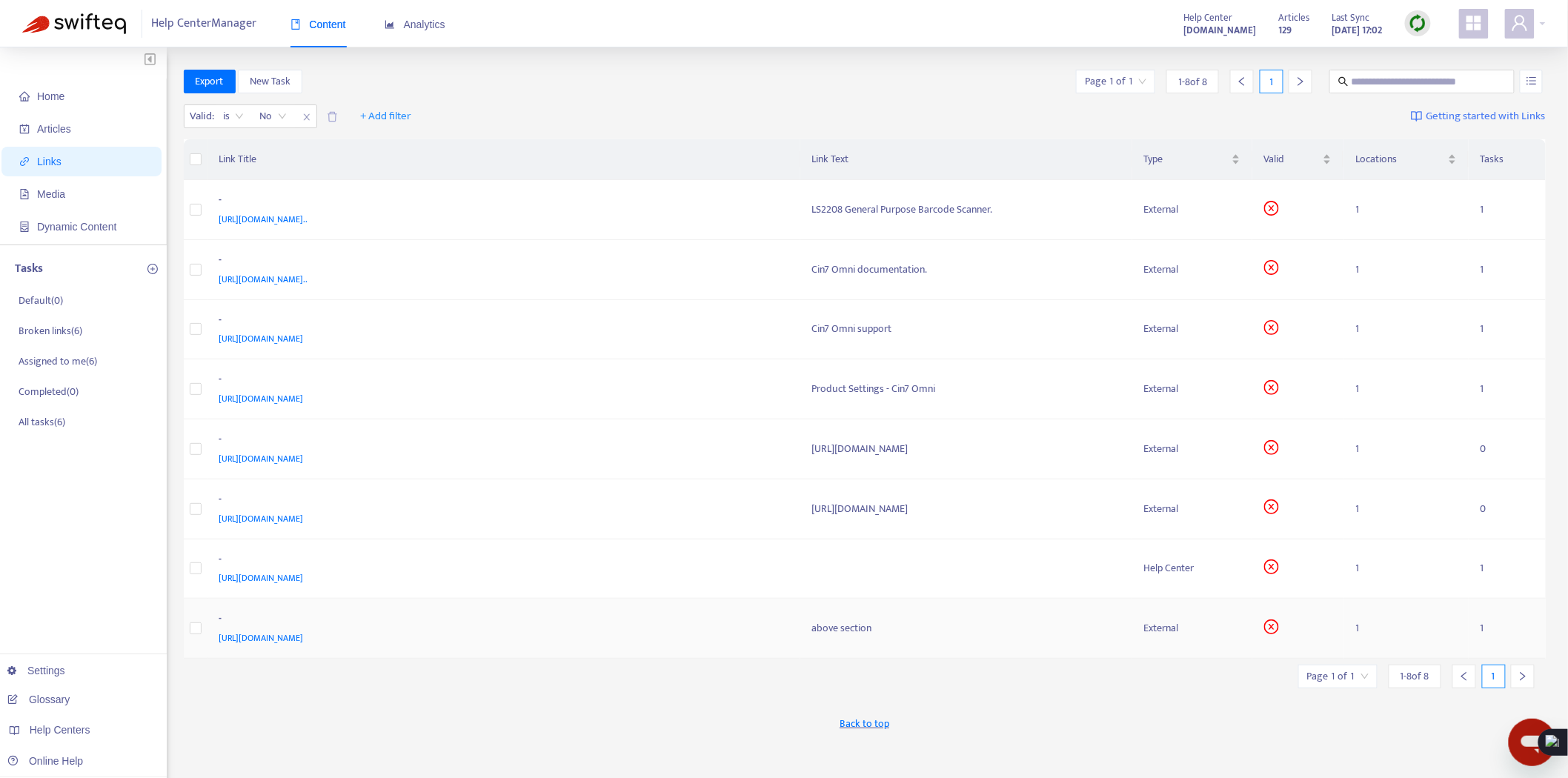
click at [675, 636] on div "[URL][DOMAIN_NAME]" at bounding box center [501, 638] width 563 height 16
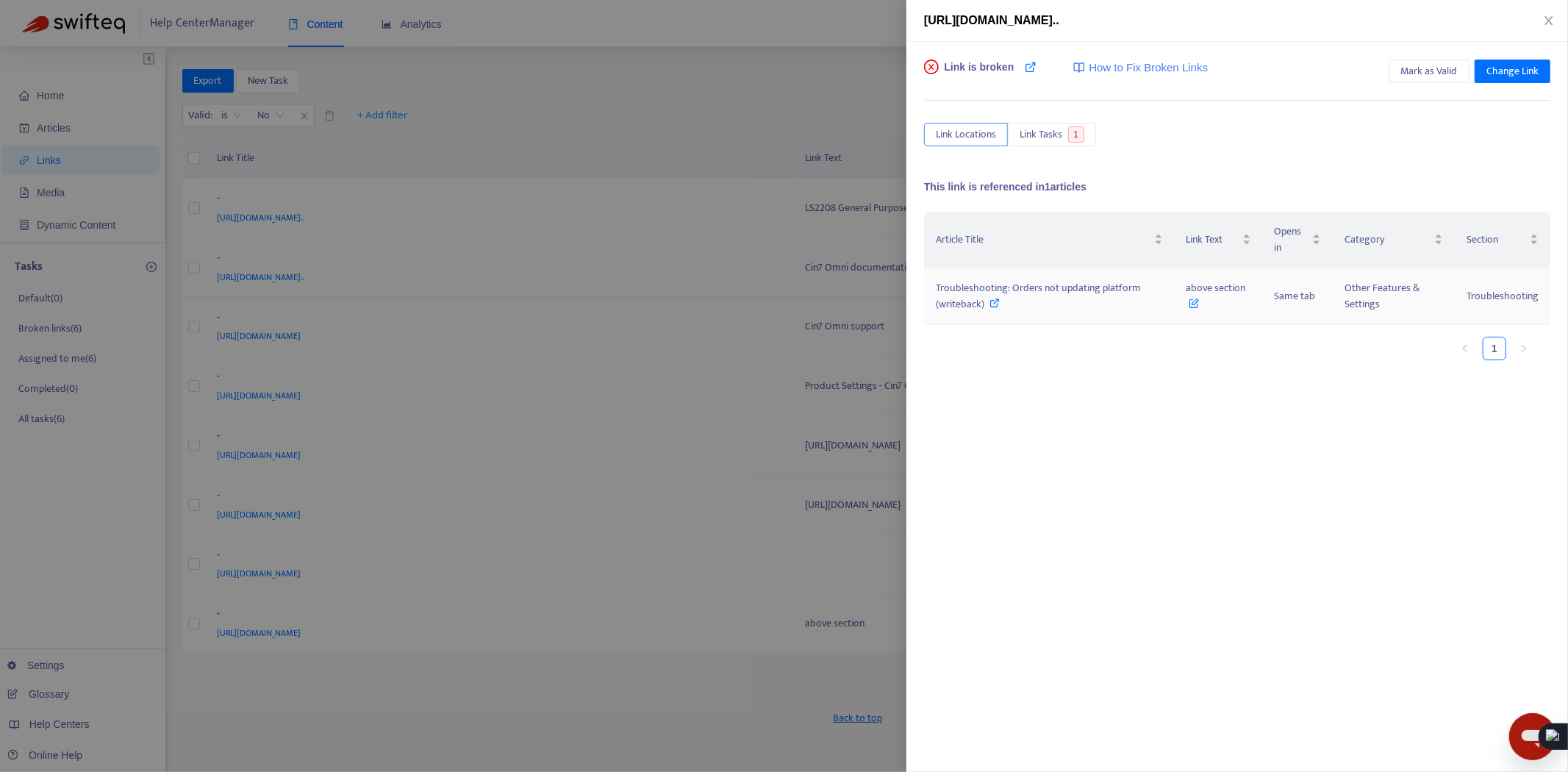
click at [997, 304] on icon at bounding box center [995, 303] width 10 height 10
click at [819, 391] on div at bounding box center [784, 386] width 1568 height 772
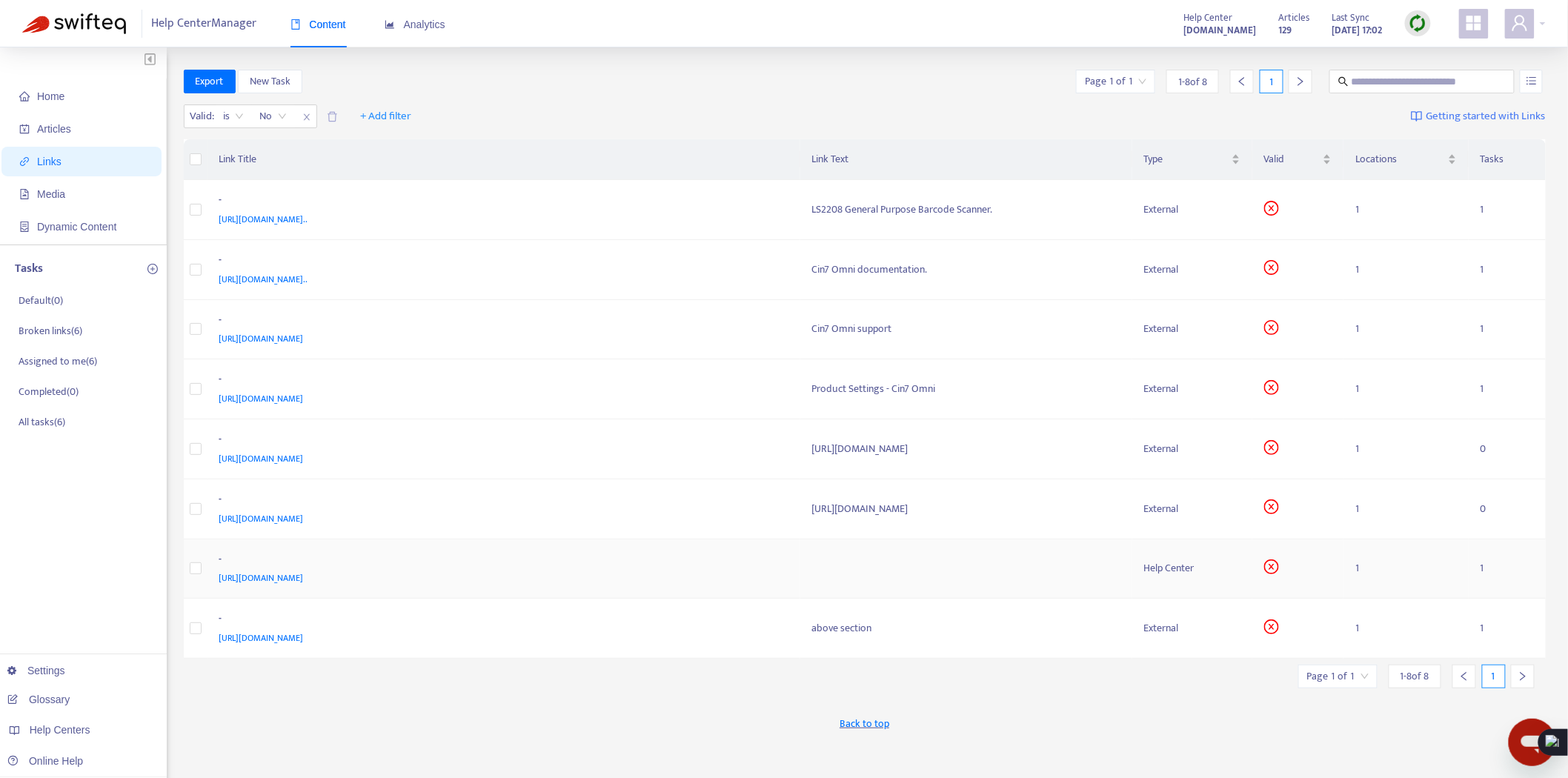
click at [613, 569] on div "-" at bounding box center [501, 561] width 563 height 19
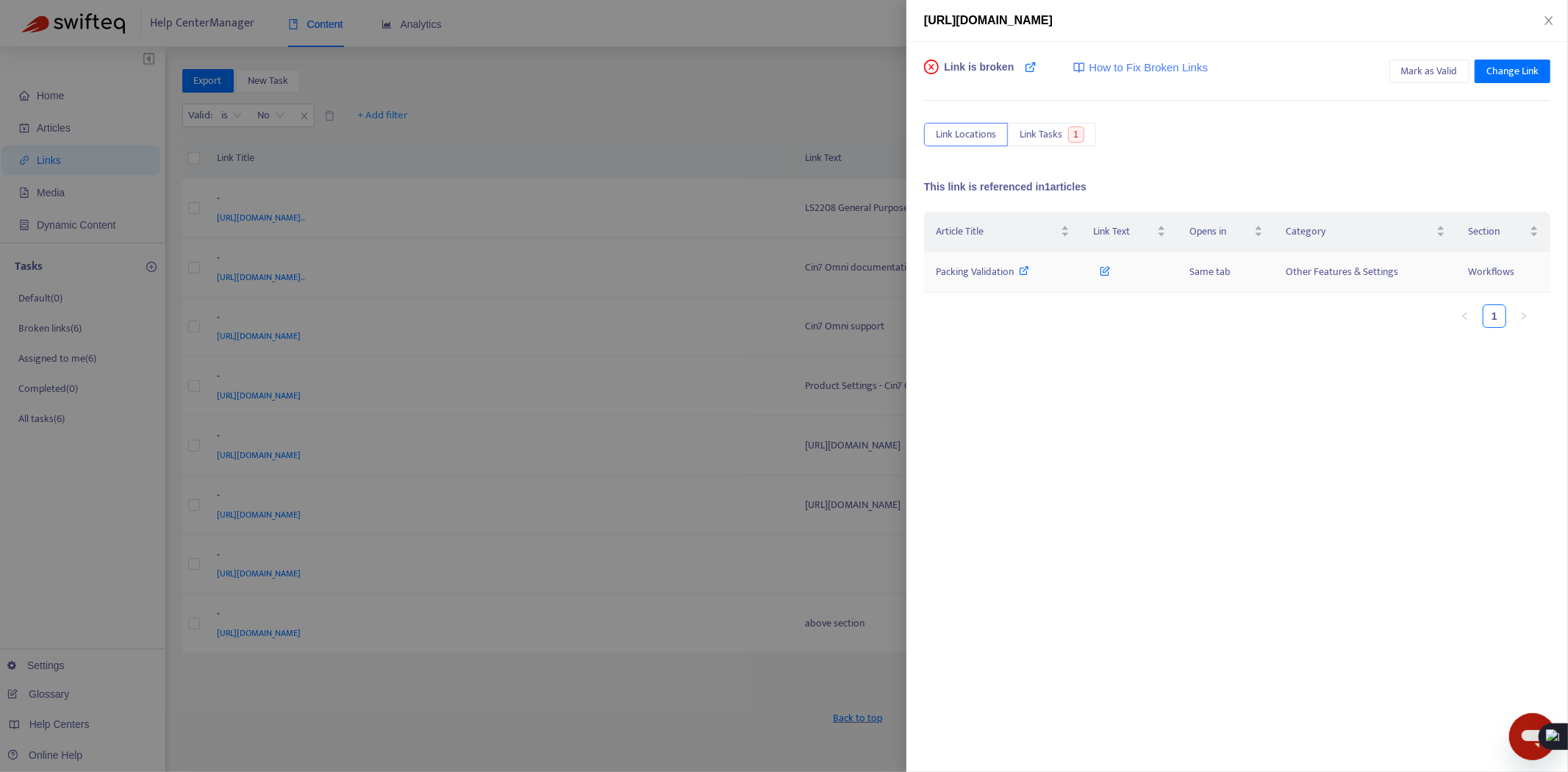
click at [1025, 268] on icon at bounding box center [1025, 270] width 10 height 10
click at [711, 255] on div at bounding box center [784, 386] width 1568 height 772
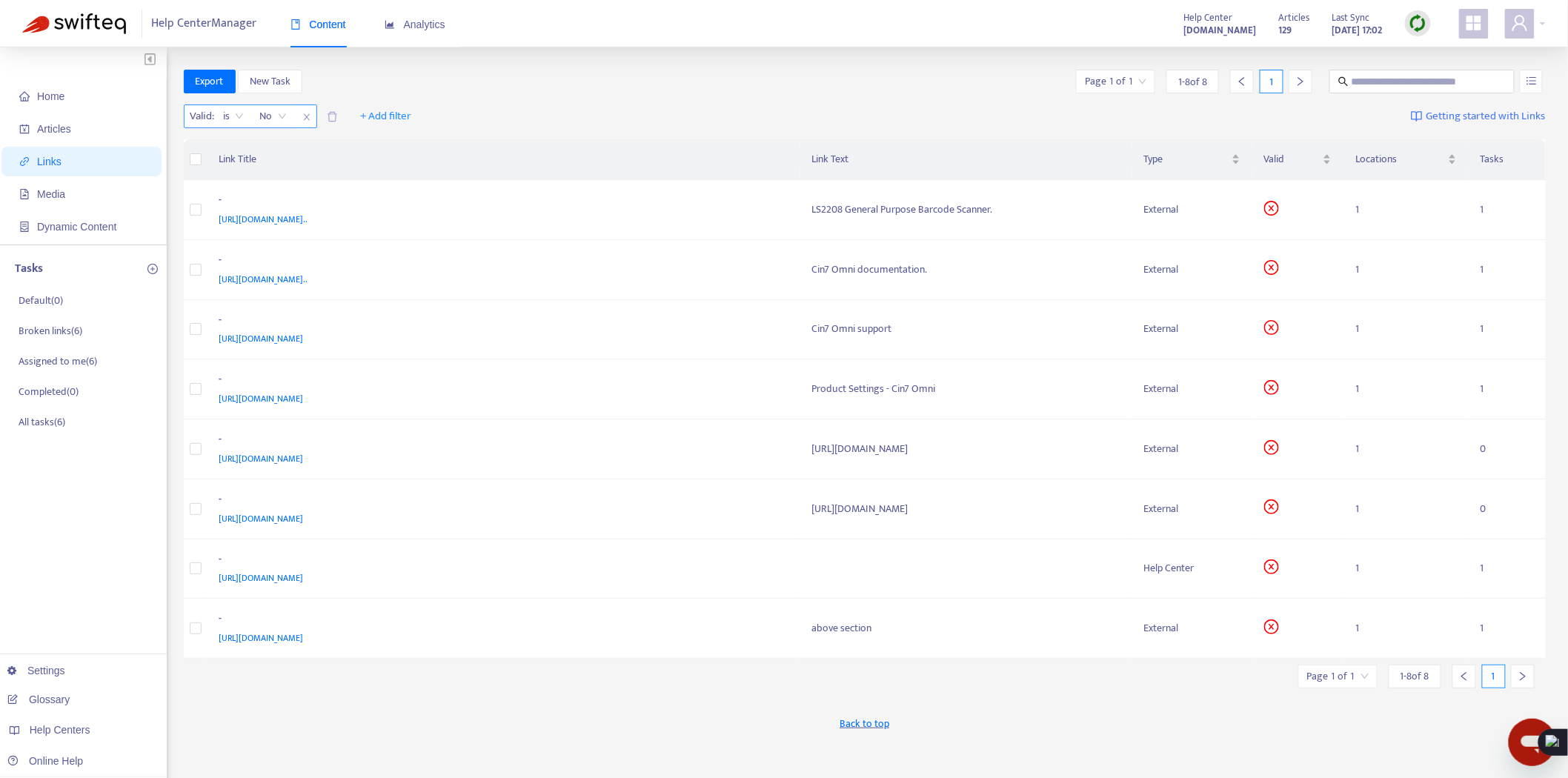
click at [308, 119] on icon "close" at bounding box center [307, 117] width 9 height 9
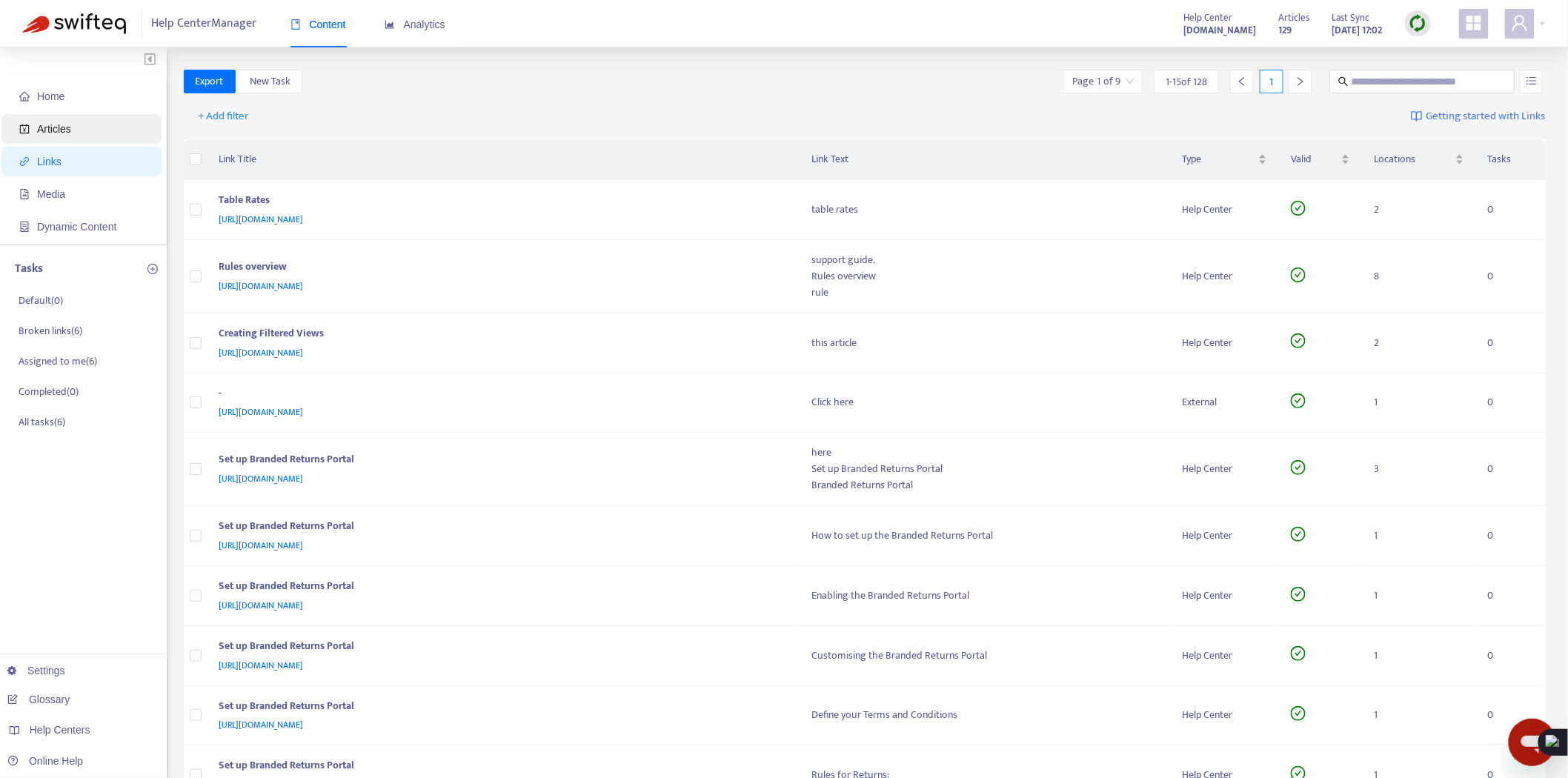
click at [84, 127] on span "Articles" at bounding box center [85, 129] width 130 height 30
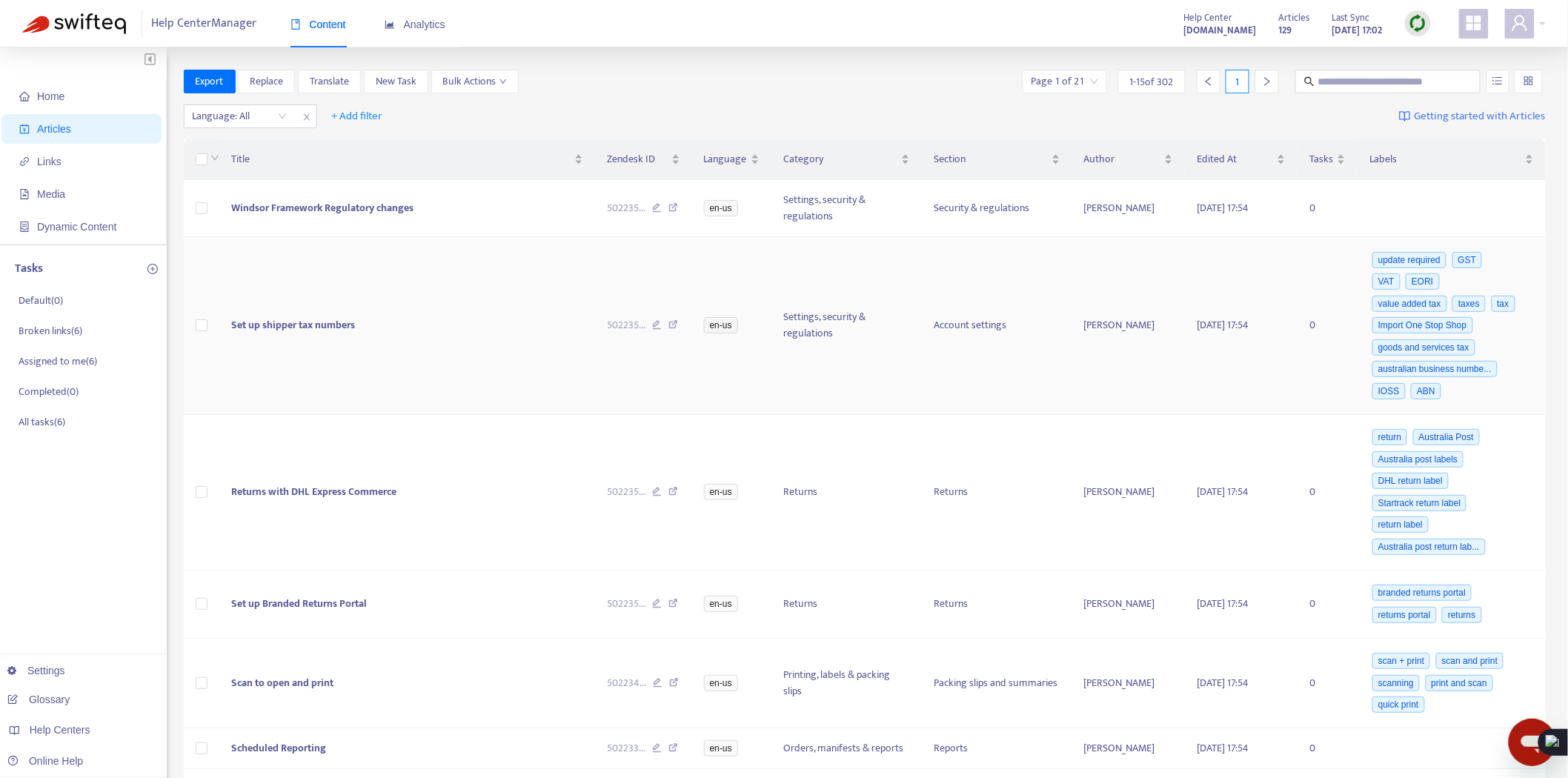
click at [1418, 261] on span "update required" at bounding box center [1409, 260] width 74 height 16
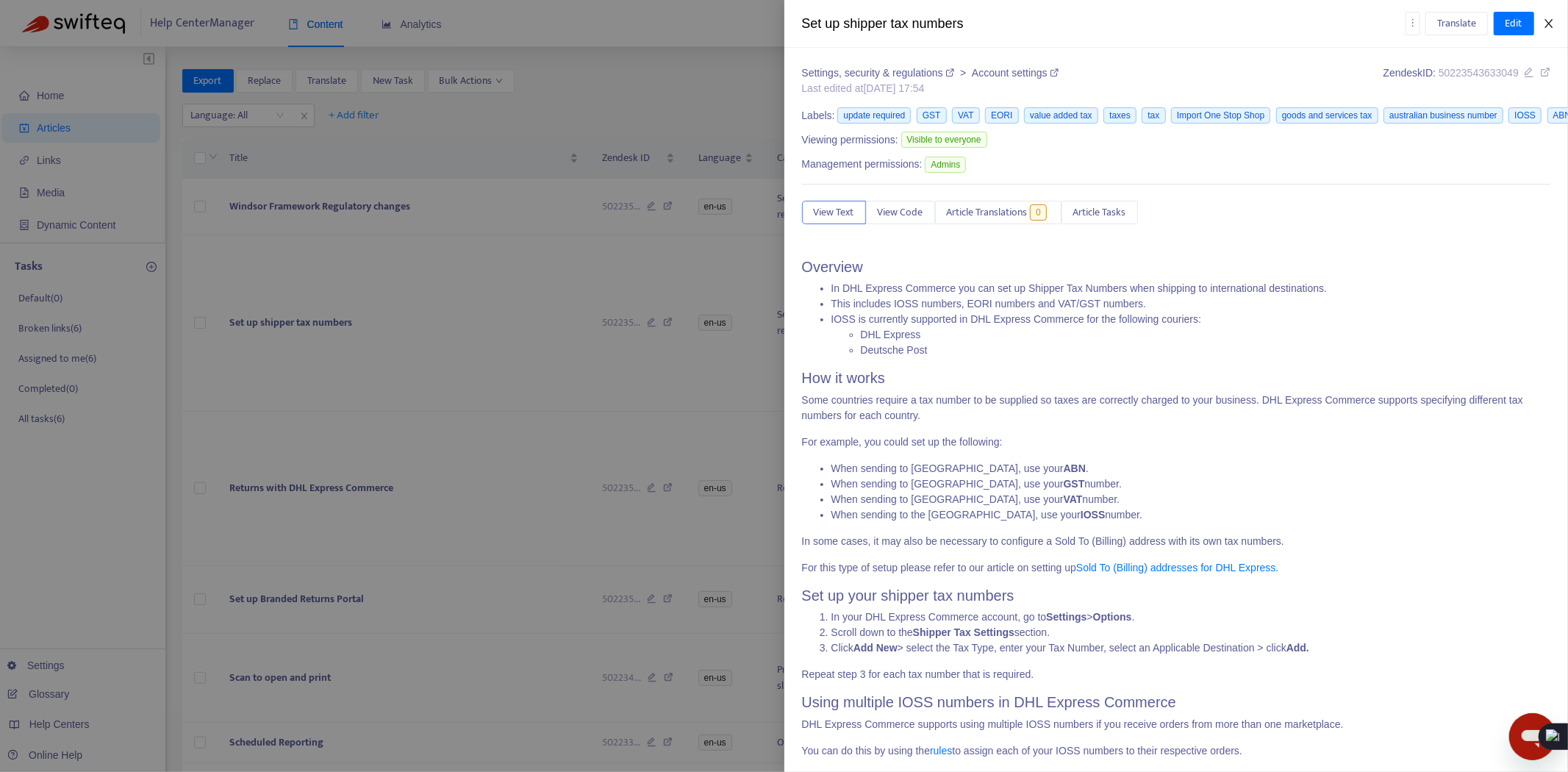
click at [1549, 22] on icon "close" at bounding box center [1549, 23] width 12 height 12
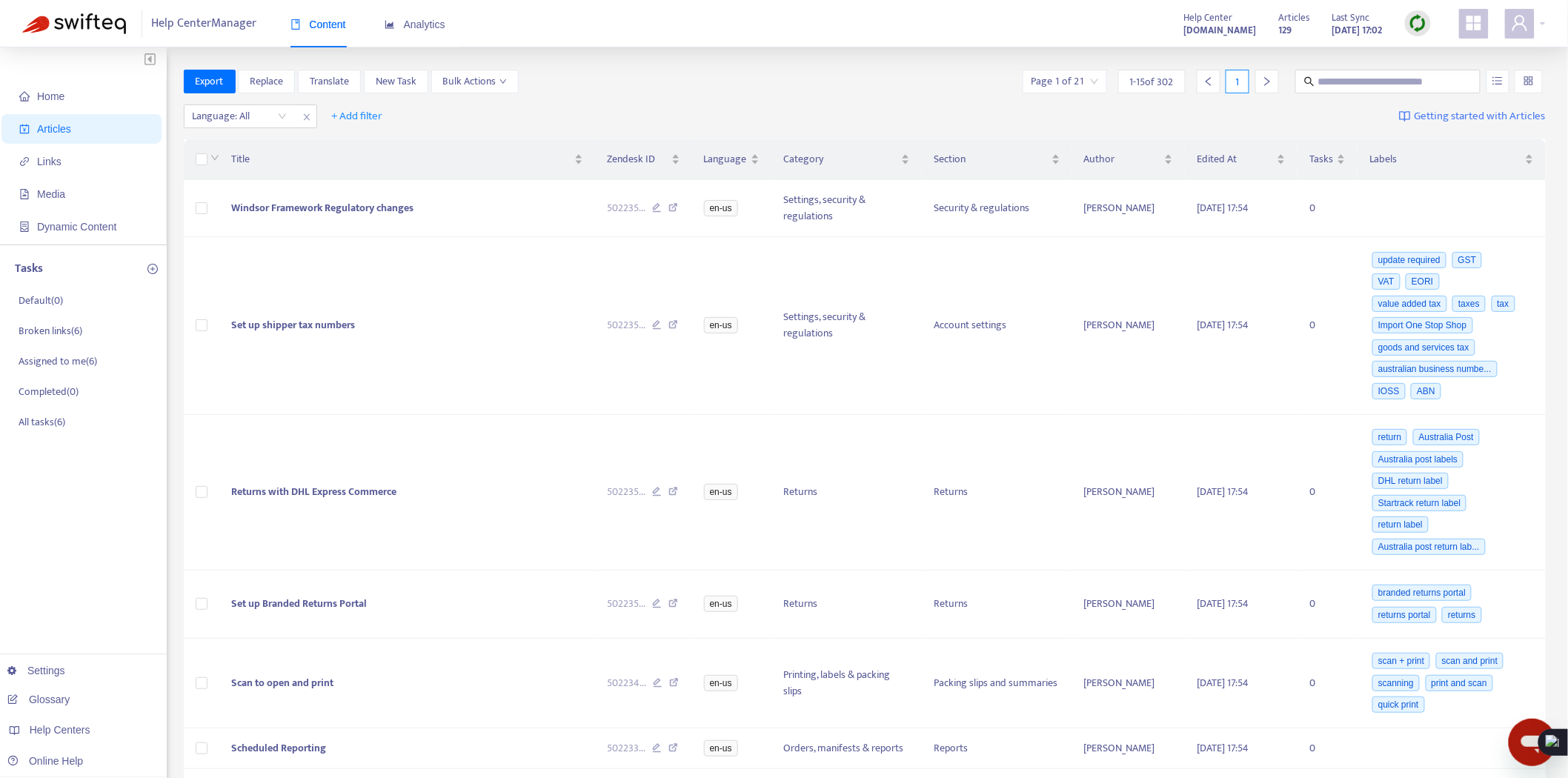
click at [1421, 24] on img at bounding box center [1417, 23] width 19 height 19
click at [1460, 72] on link "Full Sync" at bounding box center [1444, 77] width 53 height 17
